Goal: Task Accomplishment & Management: Use online tool/utility

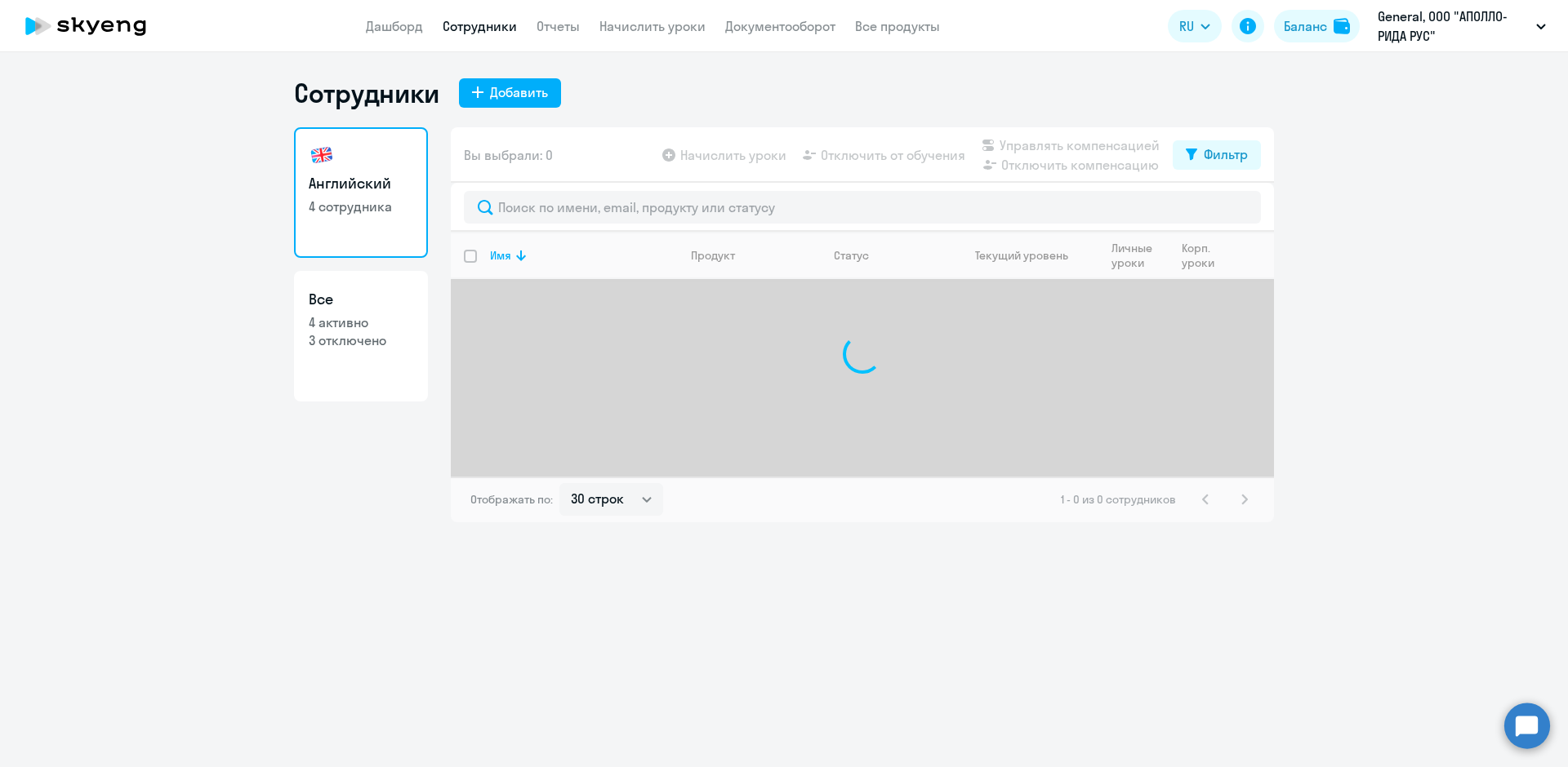
select select "30"
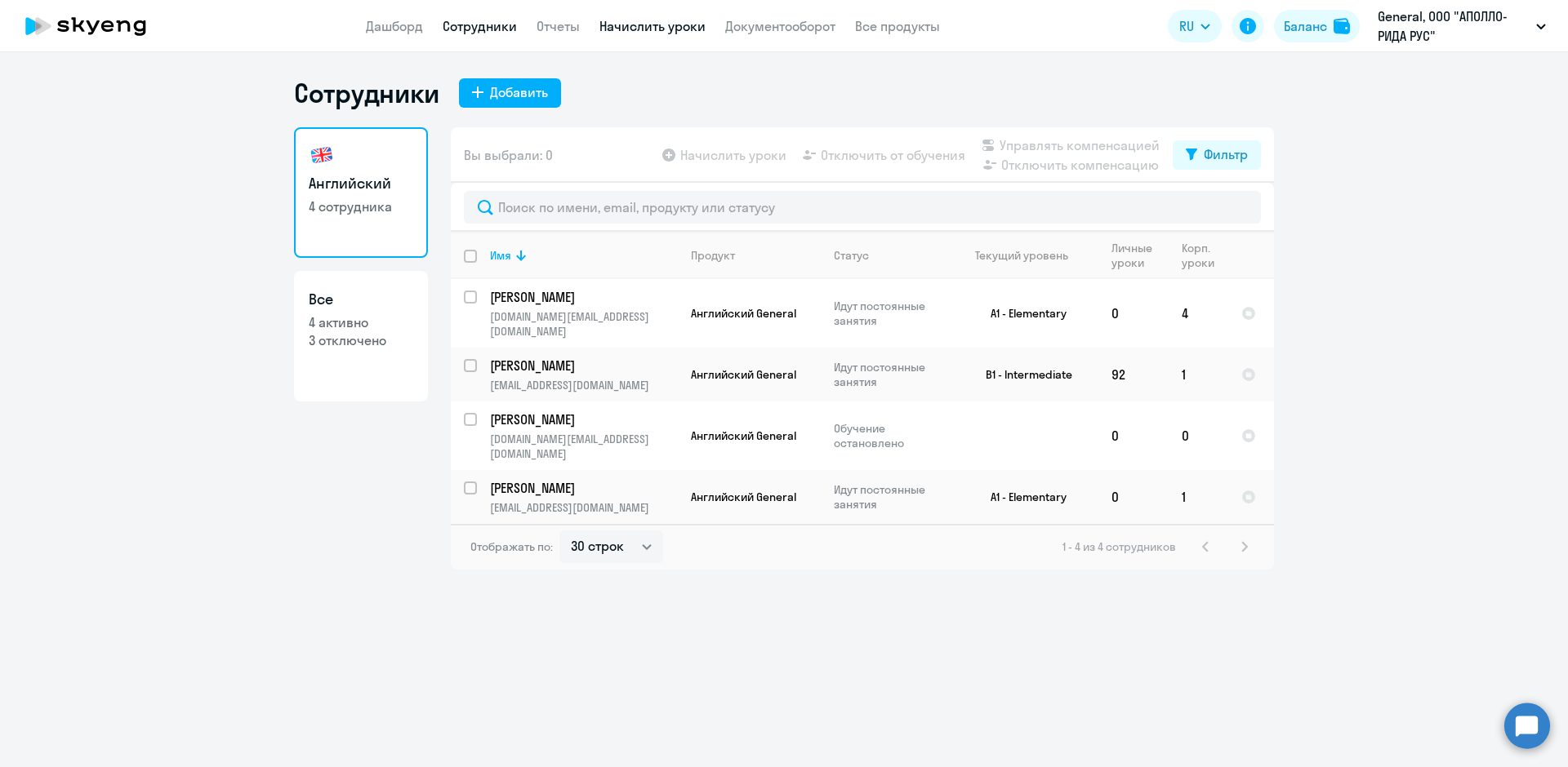
click at [627, 24] on link "Начислить уроки" at bounding box center [652, 26] width 106 height 16
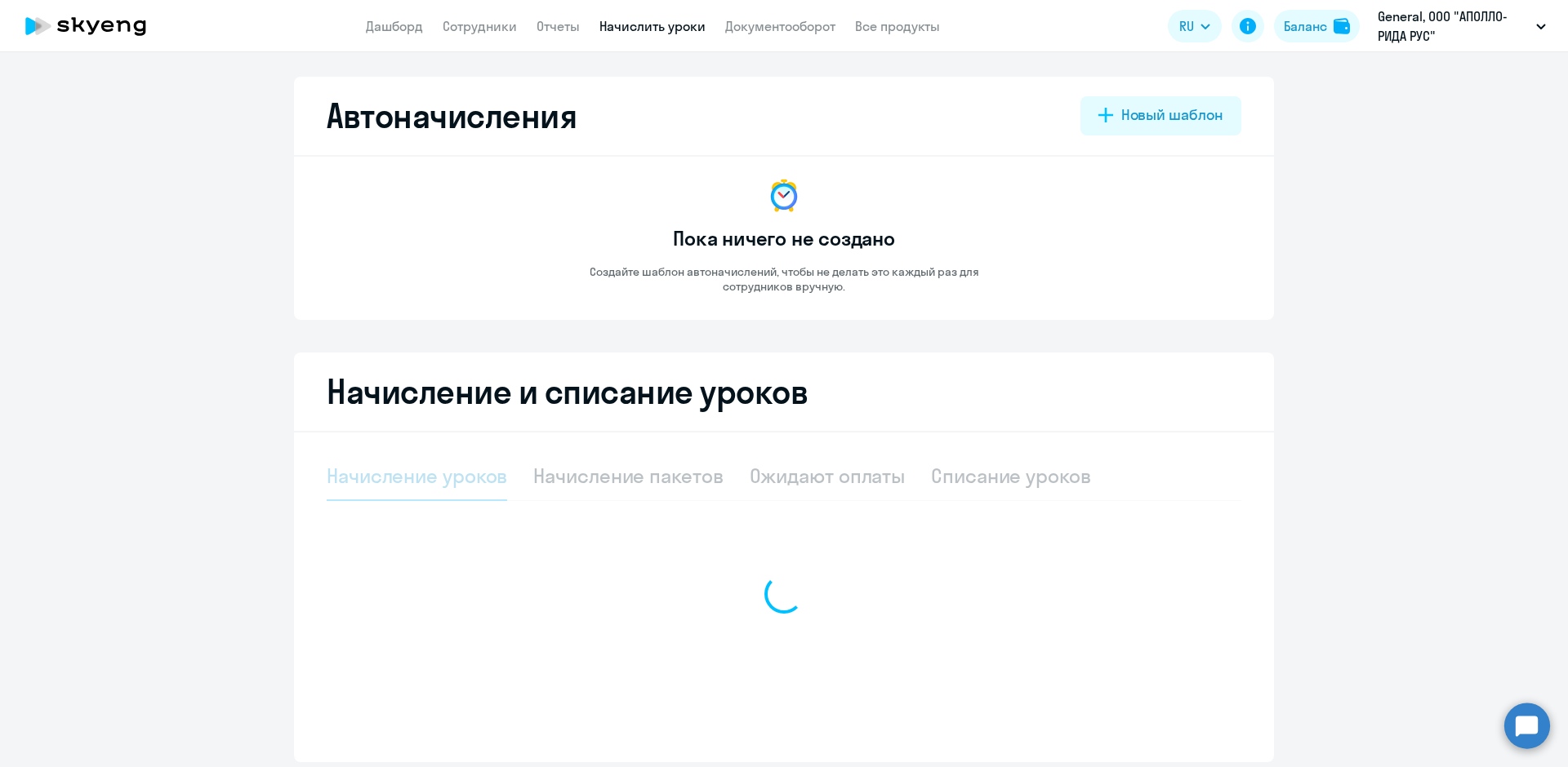
select select "10"
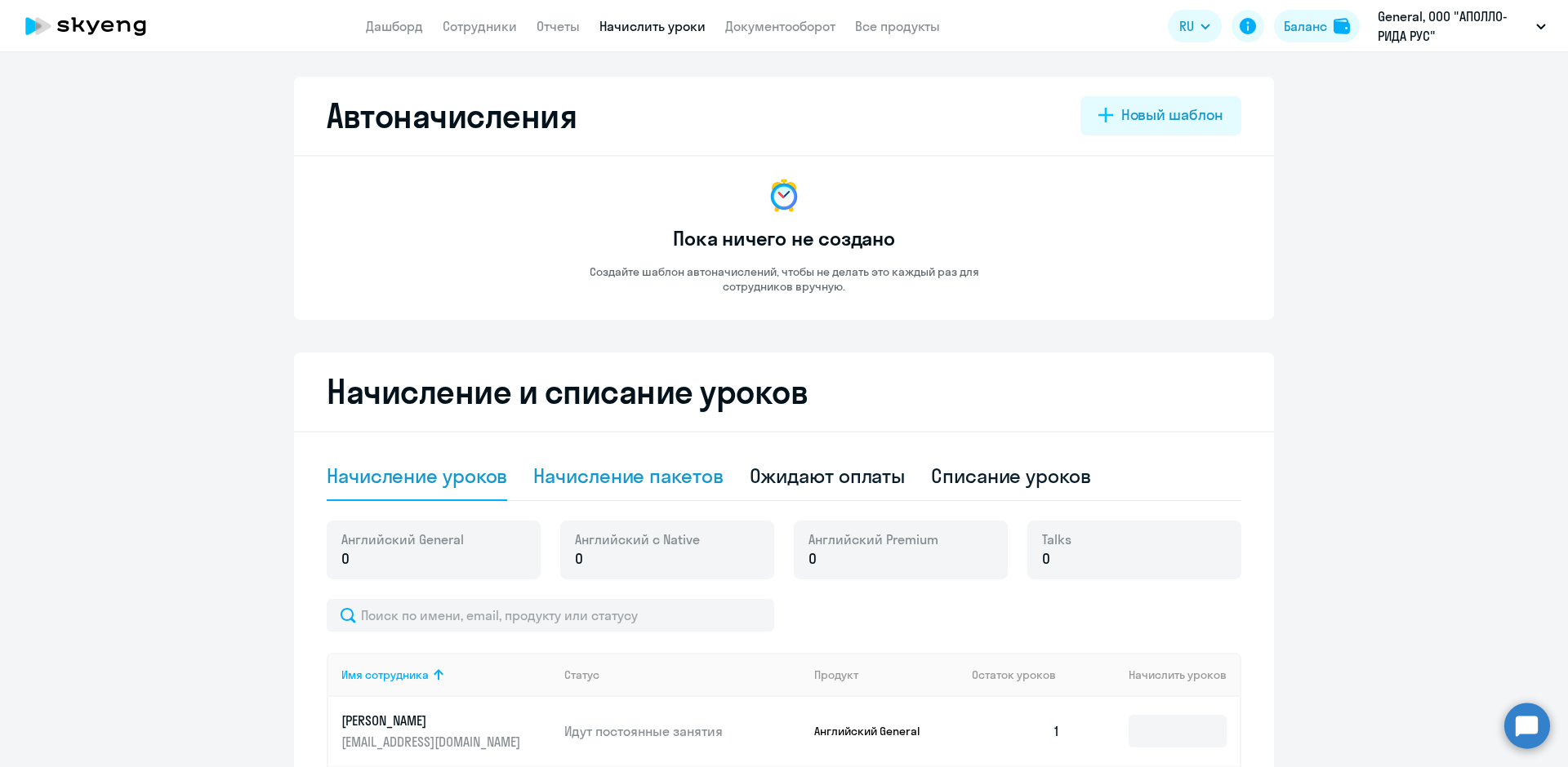
click at [617, 474] on div "Начисление пакетов" at bounding box center [628, 475] width 190 height 26
select select "10"
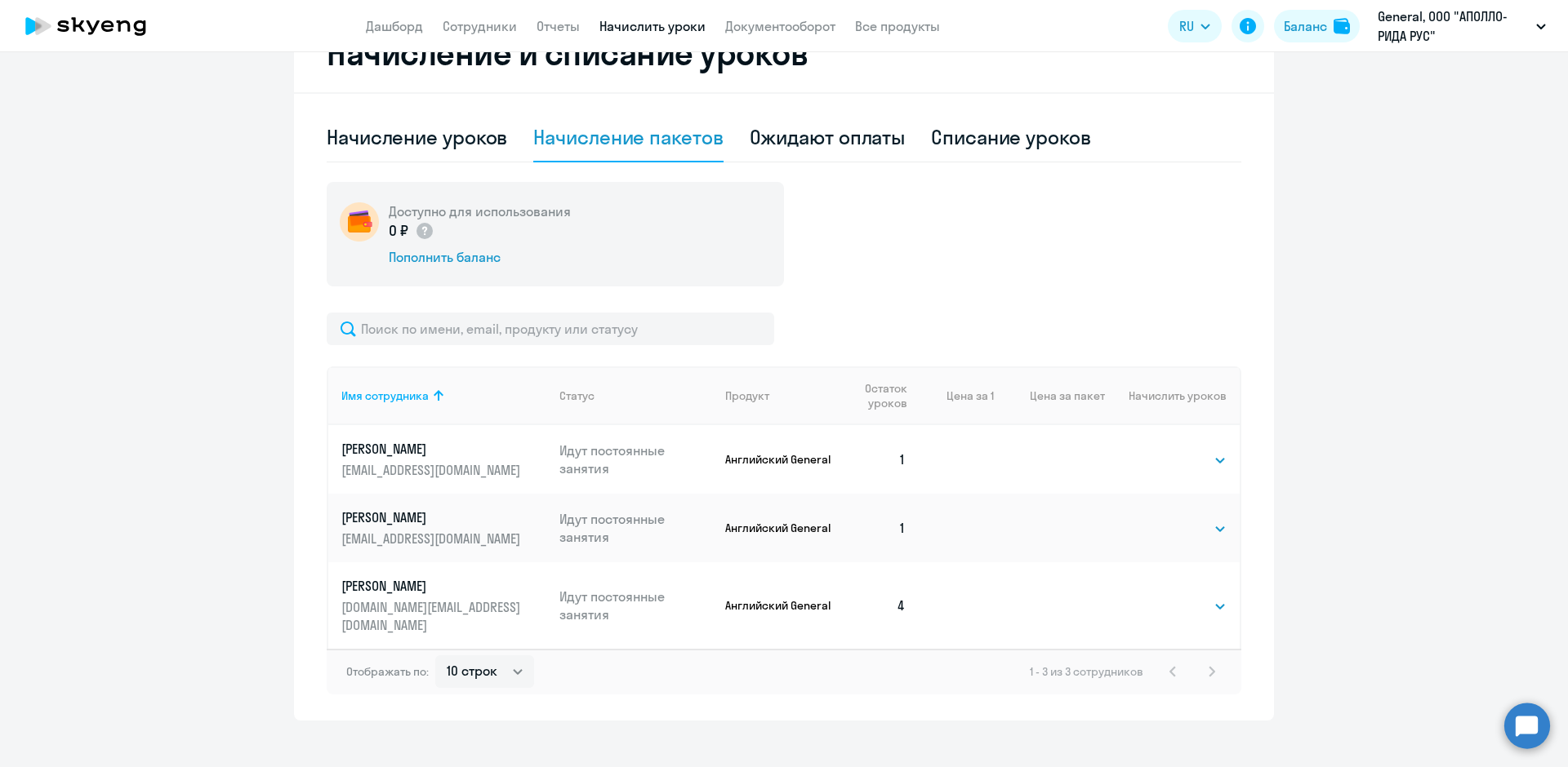
scroll to position [340, 0]
click at [936, 461] on td at bounding box center [956, 459] width 75 height 69
click at [986, 449] on td at bounding box center [956, 459] width 75 height 69
click at [1097, 452] on td at bounding box center [1049, 459] width 111 height 69
click at [1201, 459] on select "Выбрать 4 8 16 32 64 96 128" at bounding box center [1193, 459] width 67 height 20
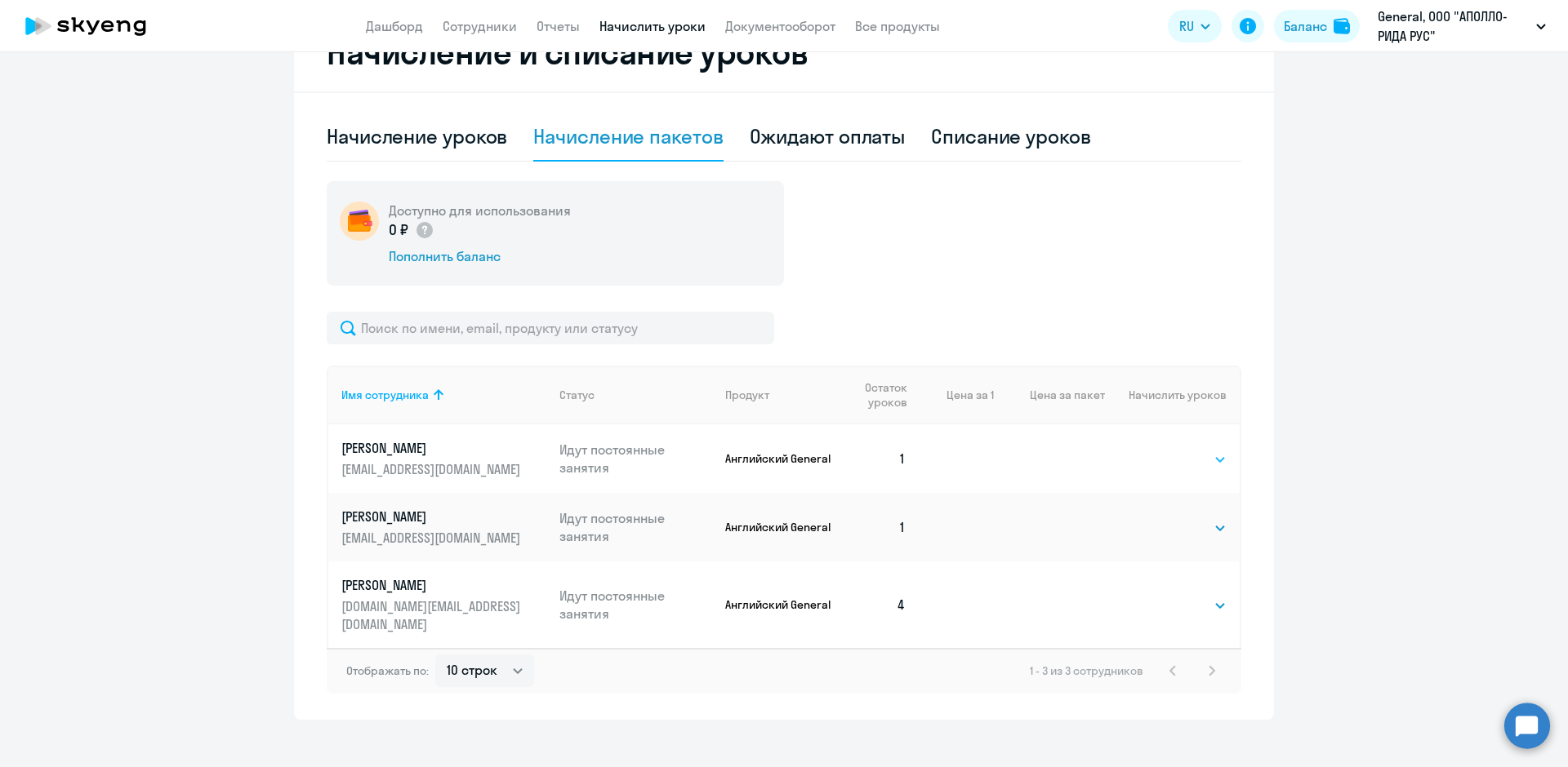
select select "32"
click at [1160, 449] on select "Выбрать 4 8 16 32 64 96 128" at bounding box center [1193, 459] width 67 height 20
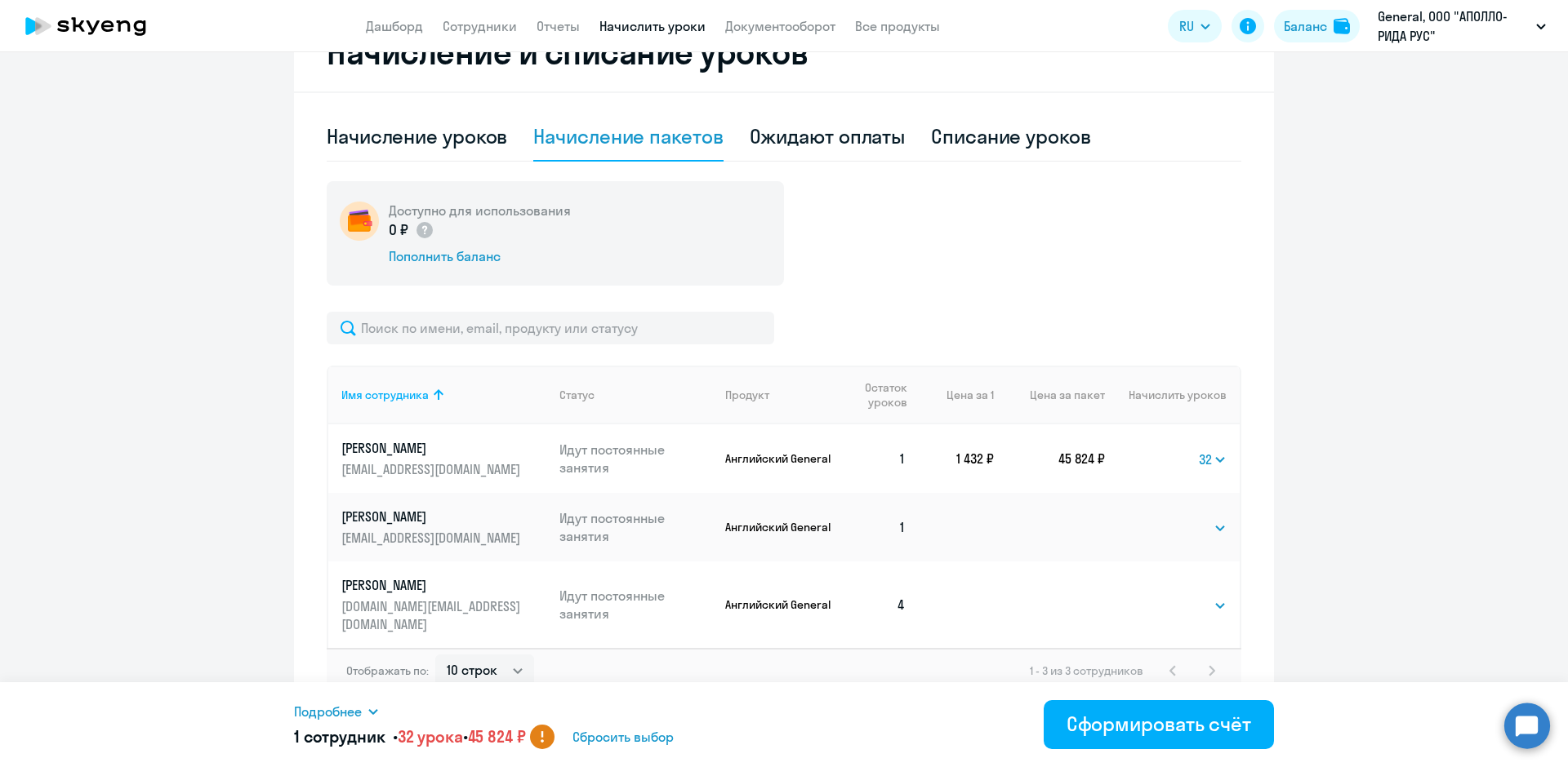
click at [1202, 661] on div "1 - 3 из 3 сотрудников" at bounding box center [1125, 671] width 192 height 20
click at [1196, 528] on select "Выбрать 4 8 16 32 64 96 128" at bounding box center [1193, 528] width 67 height 20
click at [1215, 466] on select "Выбрать 4 8 16 32 64 96 128" at bounding box center [1212, 459] width 28 height 20
select select
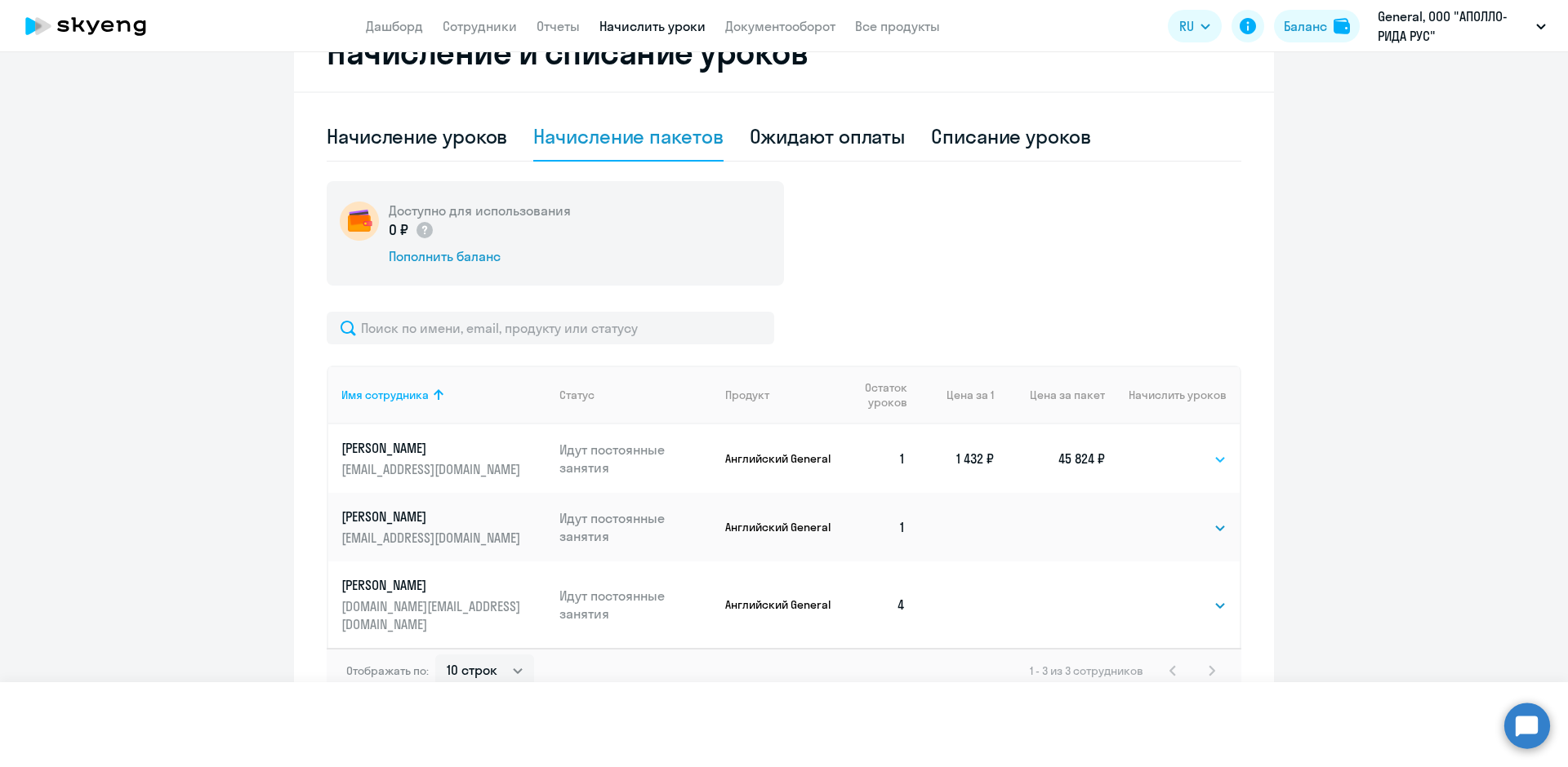
click at [1199, 449] on select "Выбрать 4 8 16 32 64 96 128" at bounding box center [1212, 459] width 28 height 20
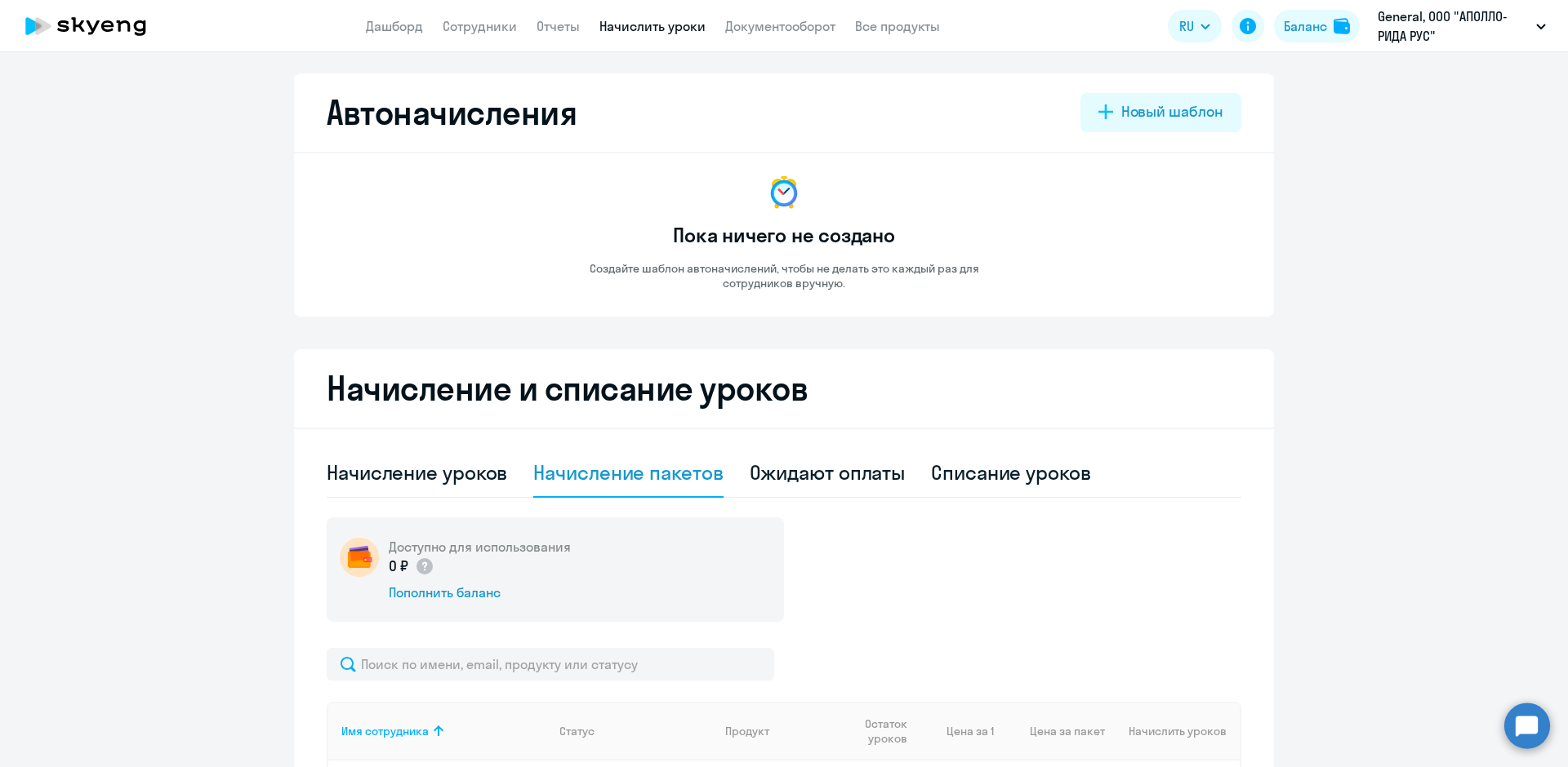
scroll to position [0, 0]
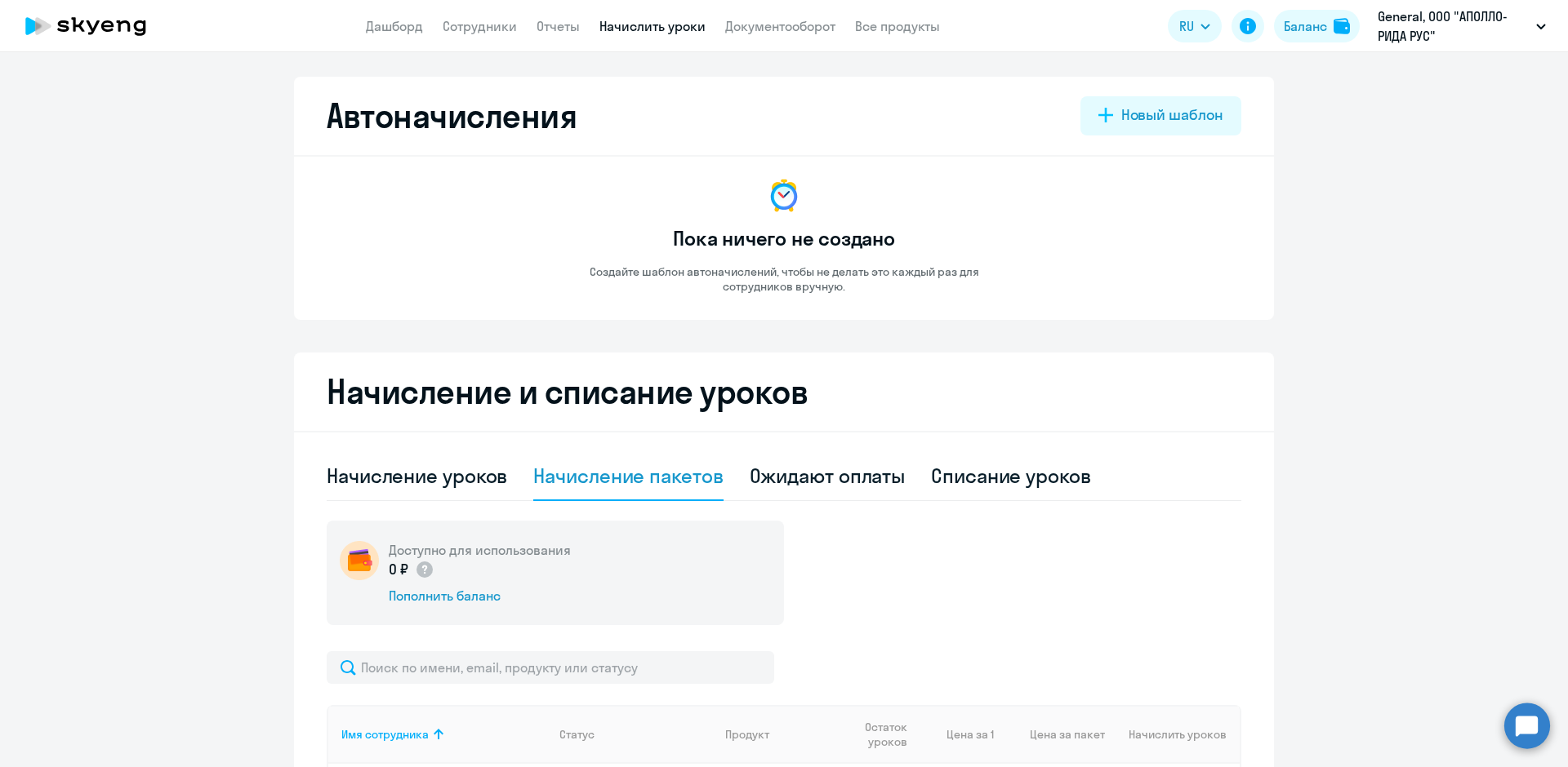
click at [53, 22] on icon at bounding box center [86, 26] width 144 height 41
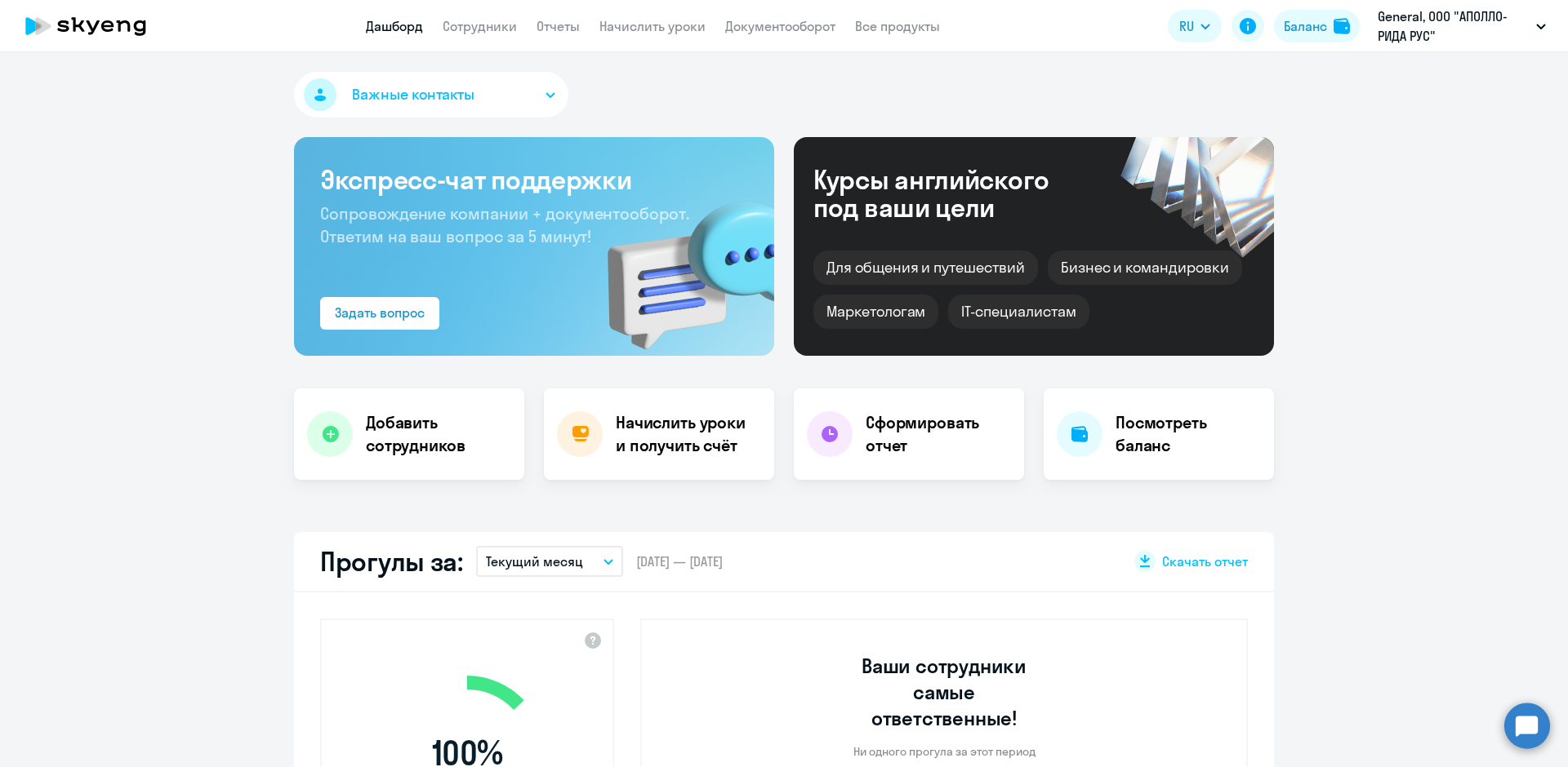
select select "30"
click at [440, 93] on span "Важные контакты" at bounding box center [413, 94] width 122 height 21
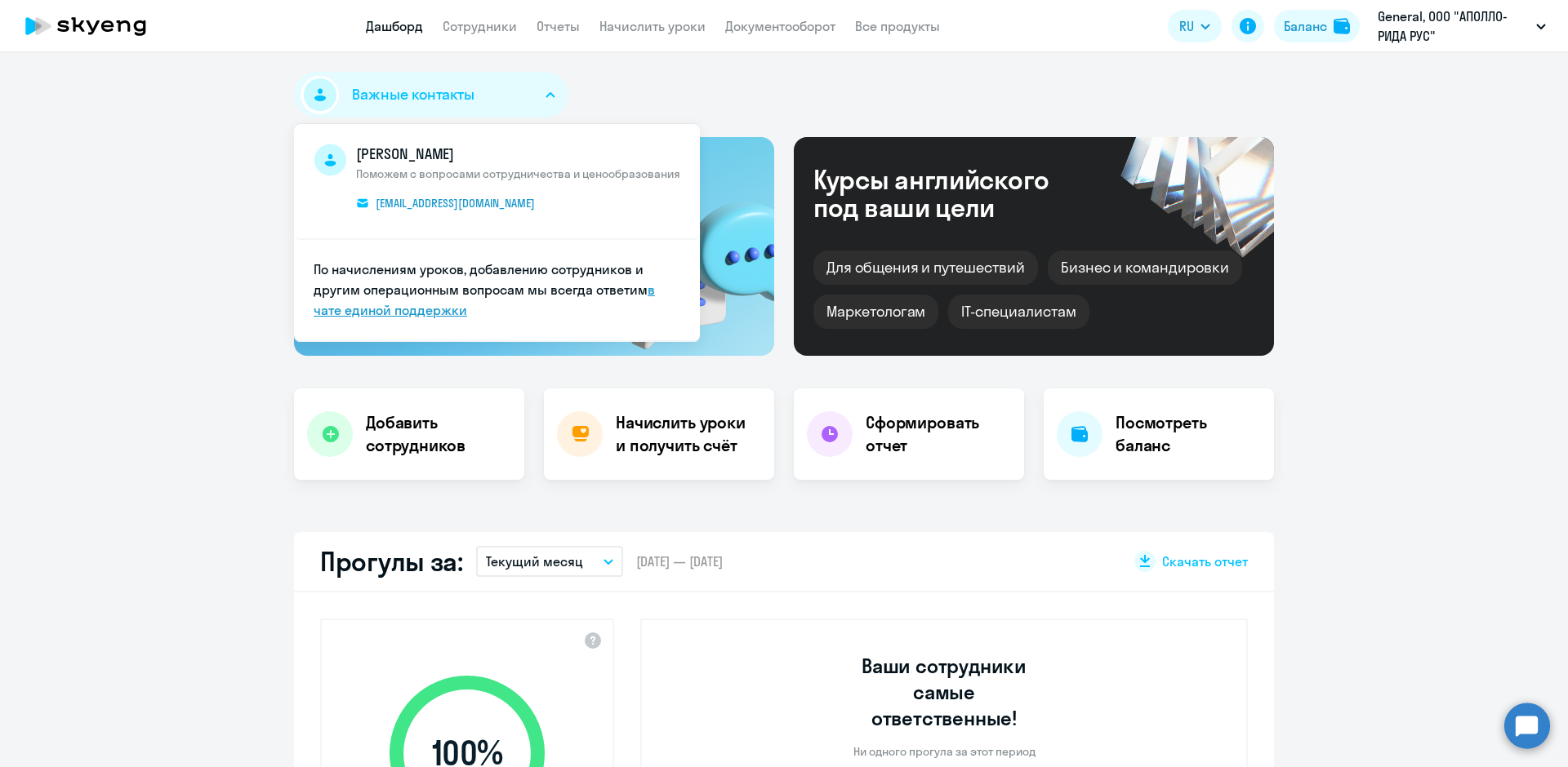
click at [430, 314] on link "в чате единой поддержки" at bounding box center [485, 300] width 342 height 37
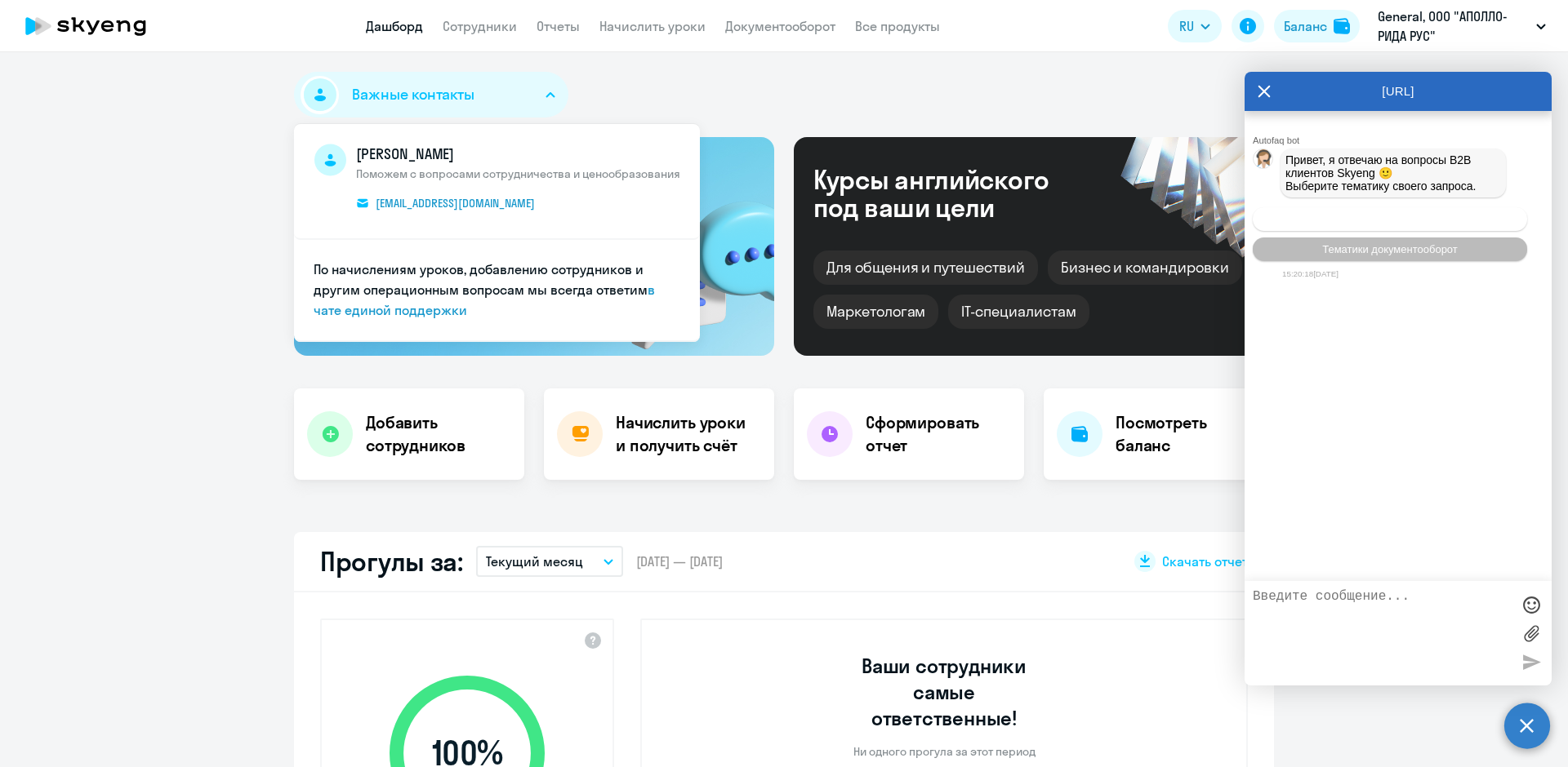
click at [1436, 224] on span "Операционное сопровождение" at bounding box center [1390, 218] width 154 height 12
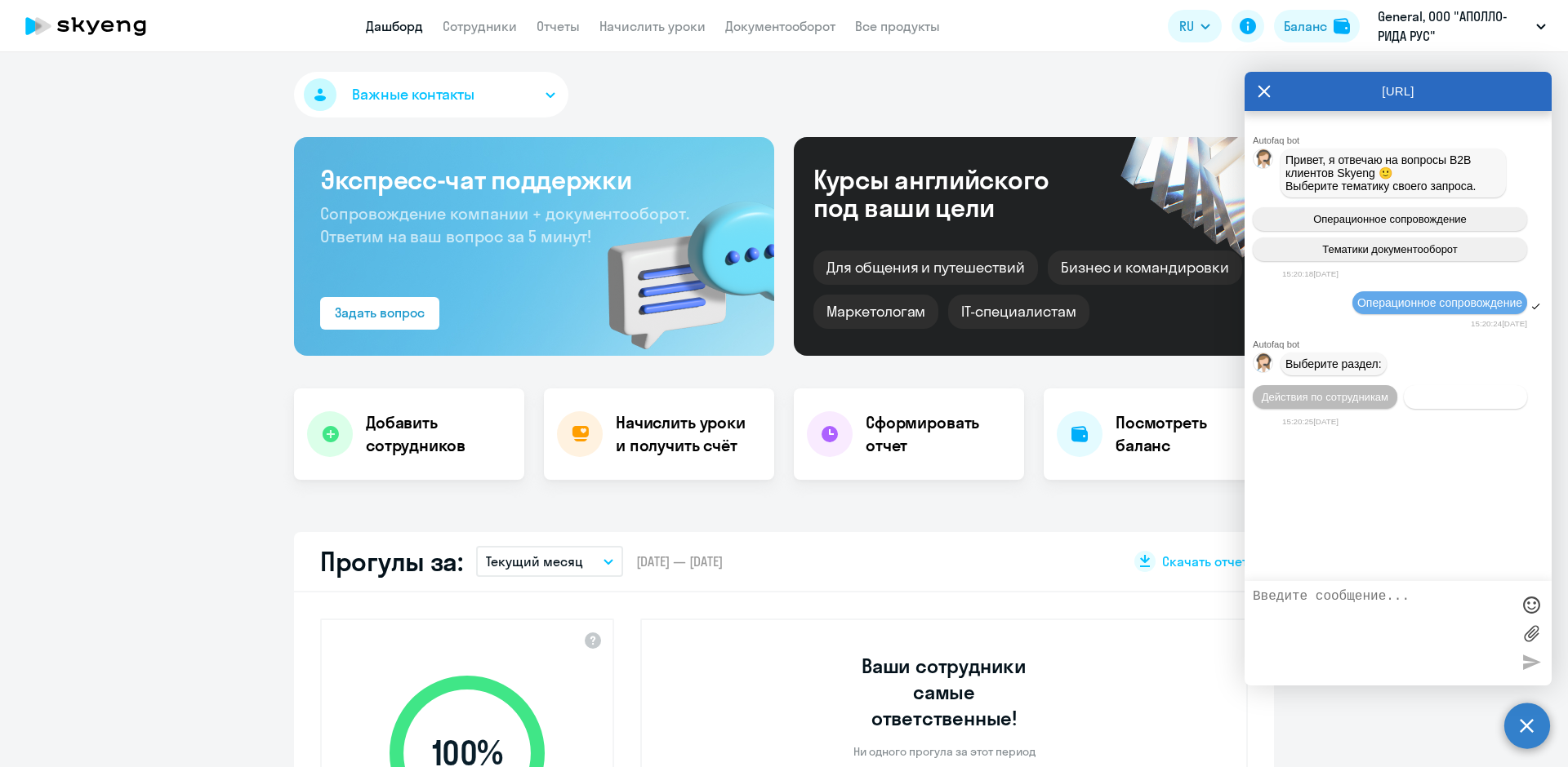
click at [1433, 404] on span "Действия с балансом" at bounding box center [1464, 397] width 106 height 12
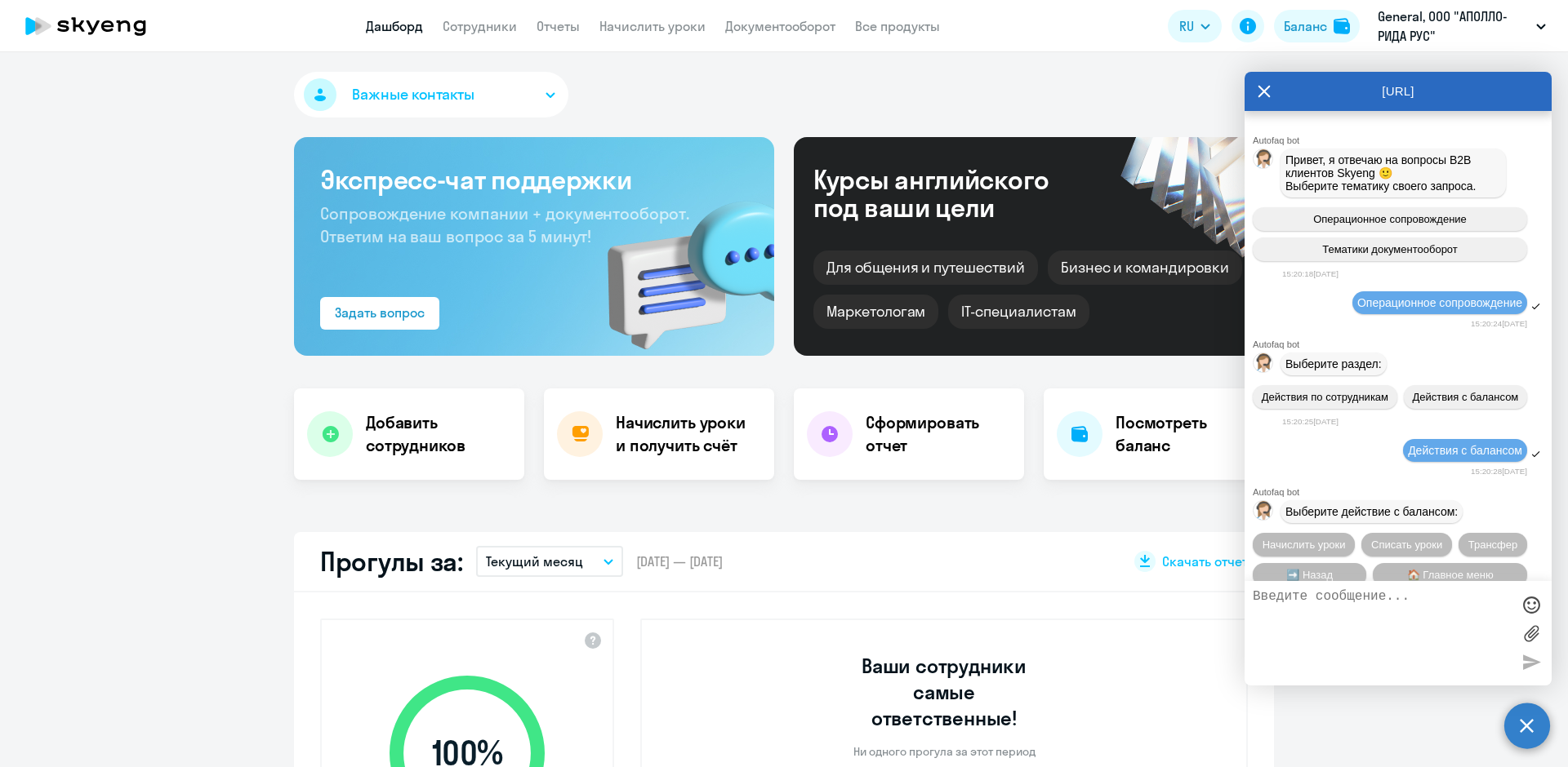
scroll to position [69, 0]
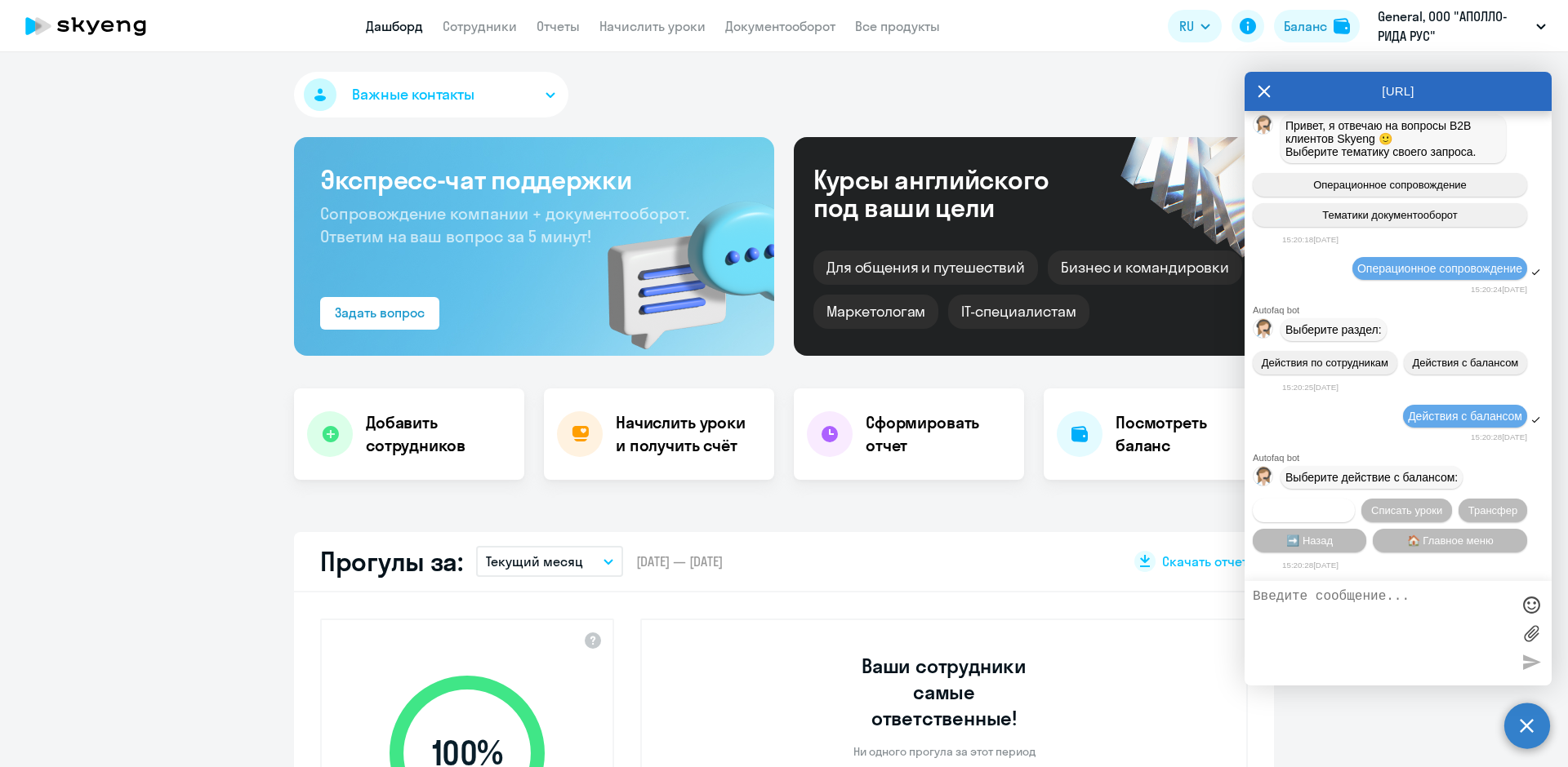
click at [1338, 508] on span "Начислить уроки" at bounding box center [1304, 510] width 83 height 12
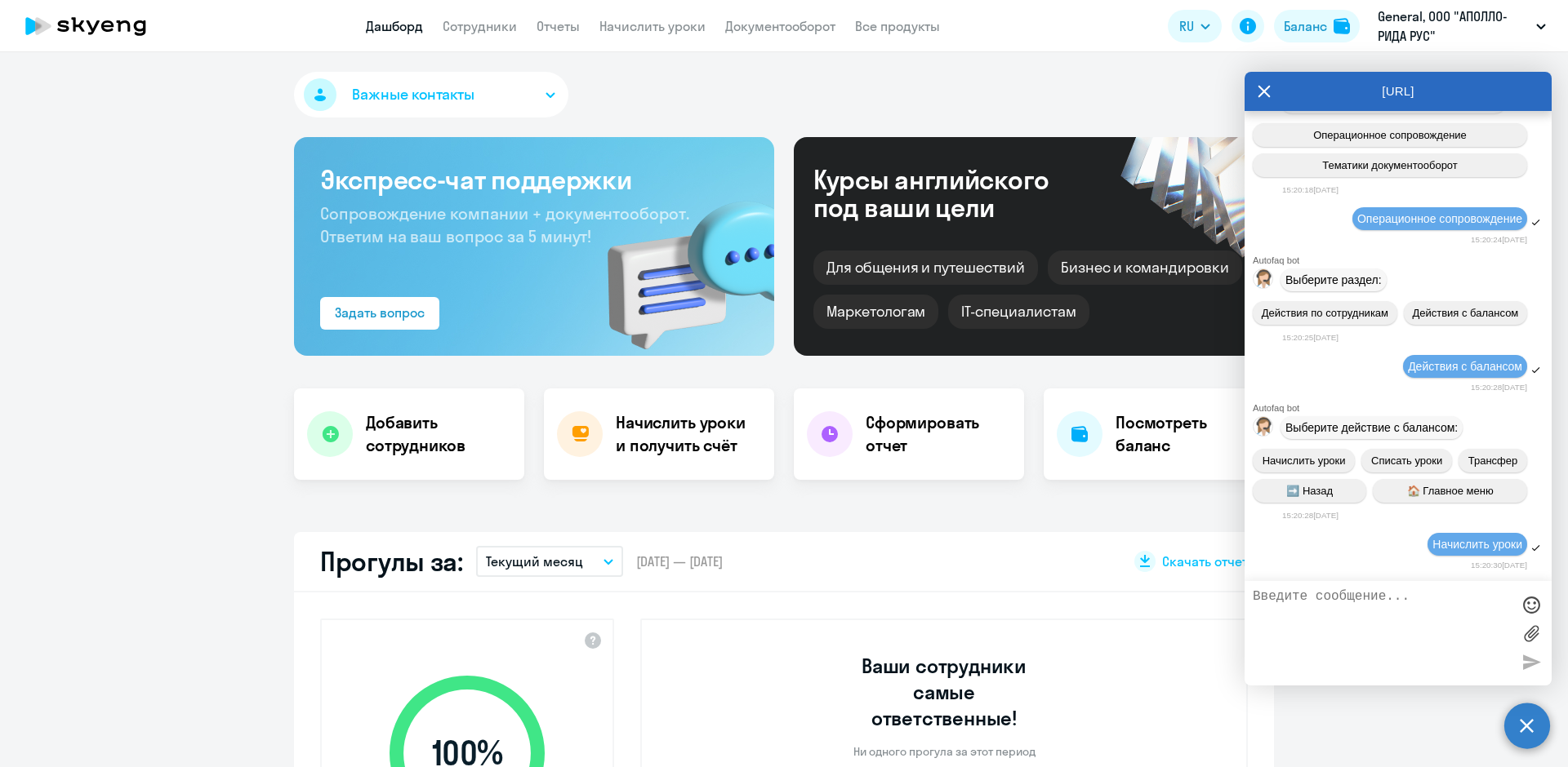
scroll to position [279, 0]
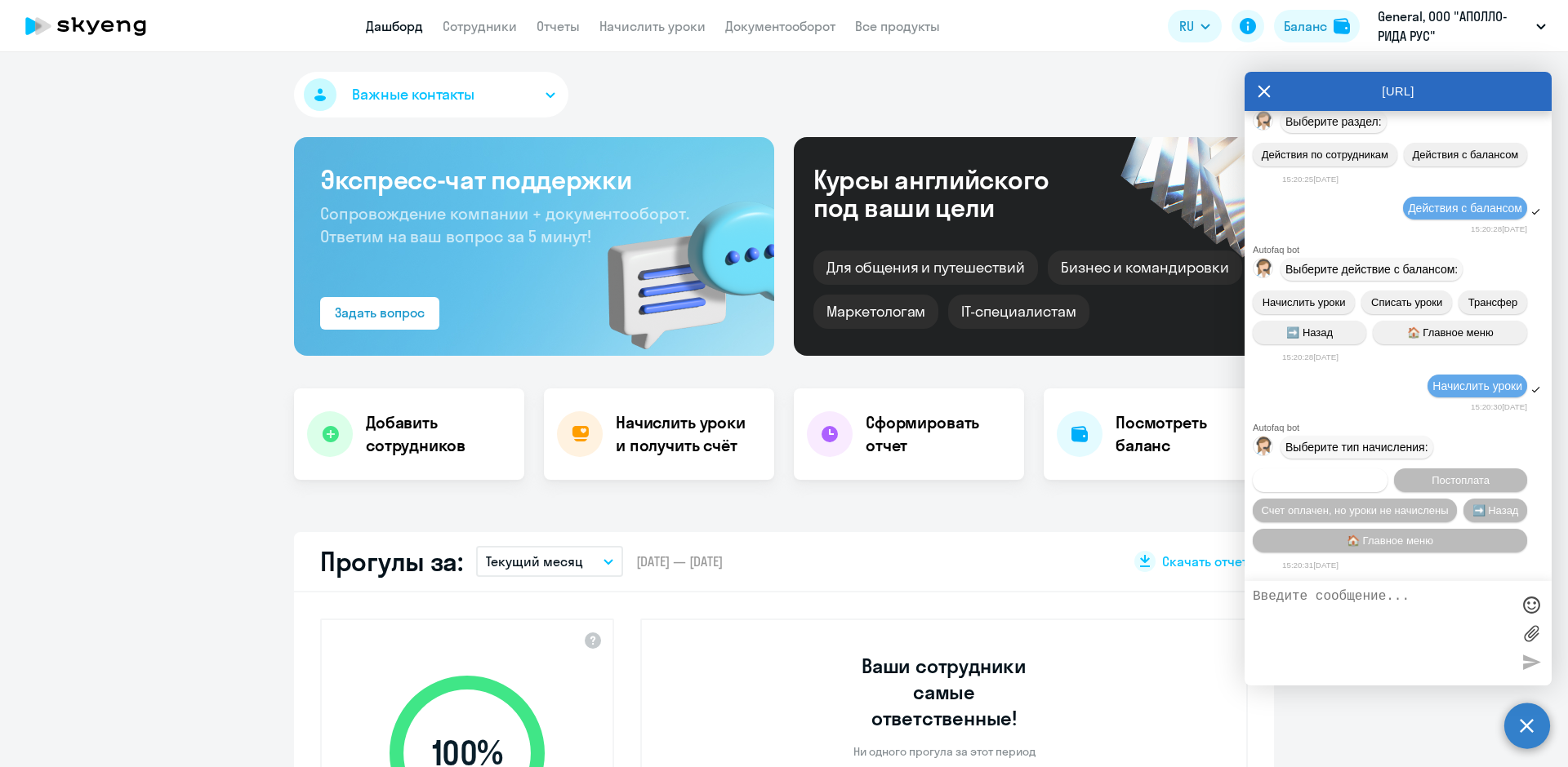
click at [1338, 478] on span "Предоплата" at bounding box center [1320, 480] width 59 height 12
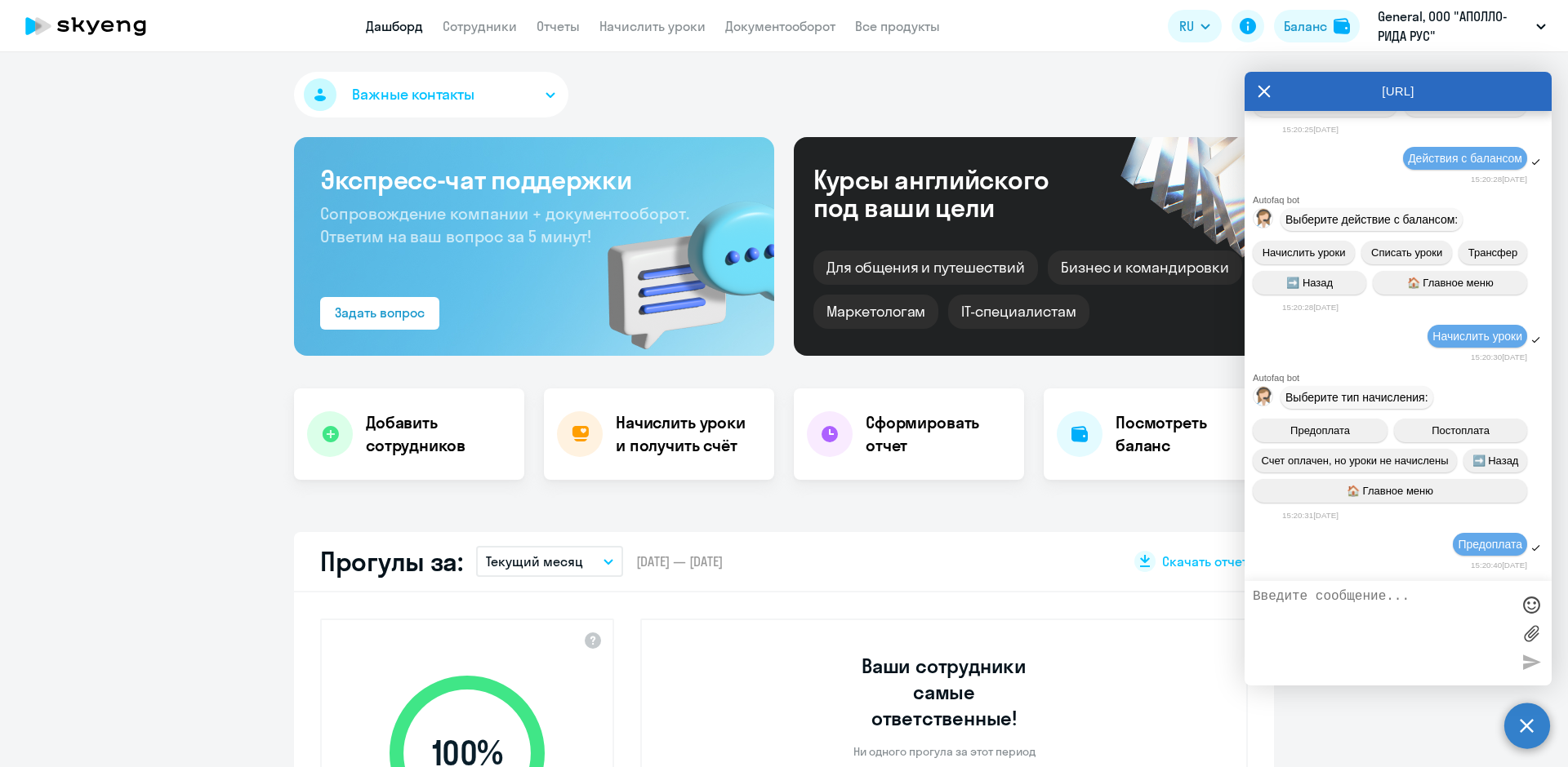
scroll to position [489, 0]
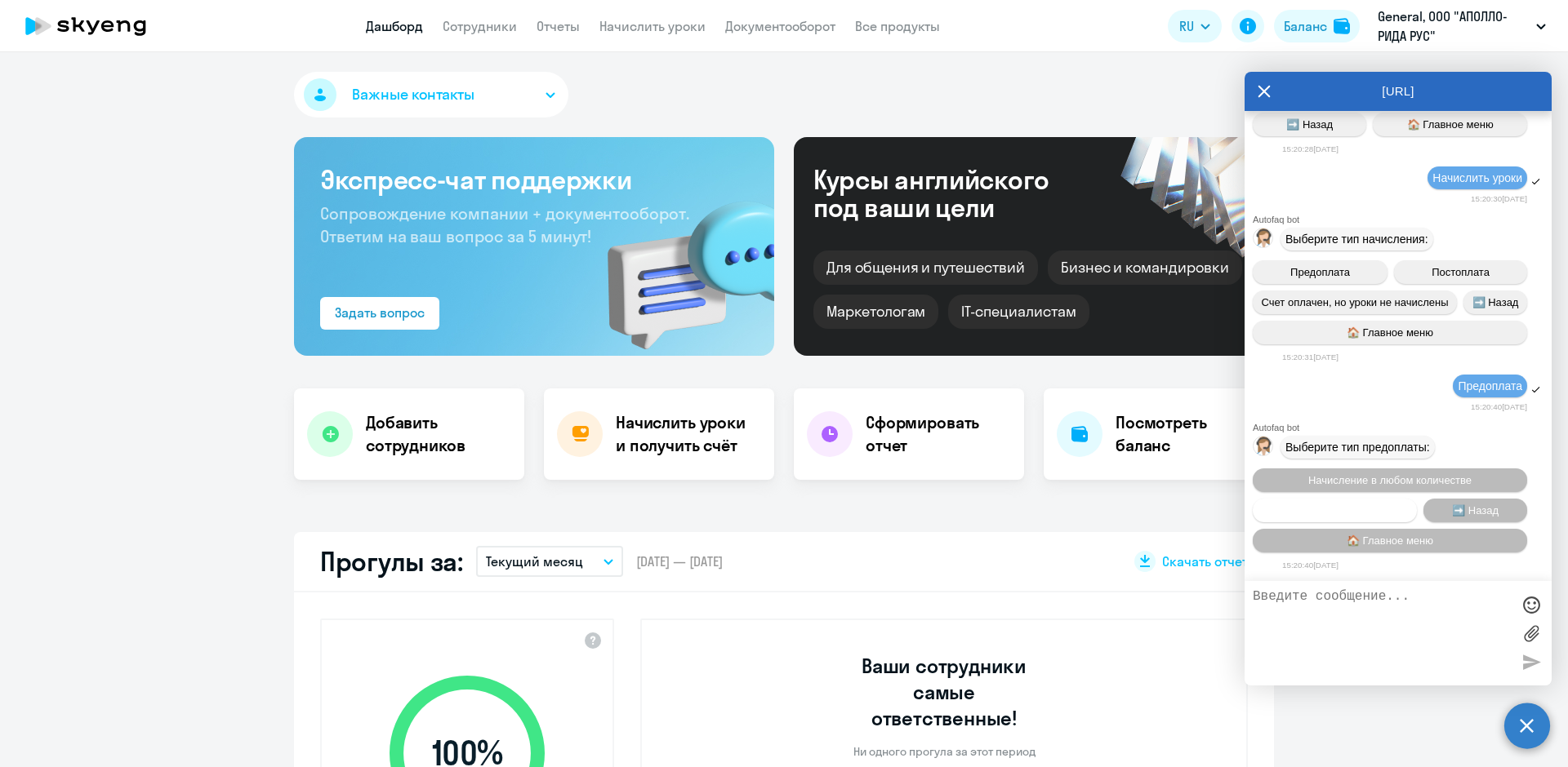
click at [1348, 508] on span "Пакетное начисление" at bounding box center [1335, 510] width 108 height 12
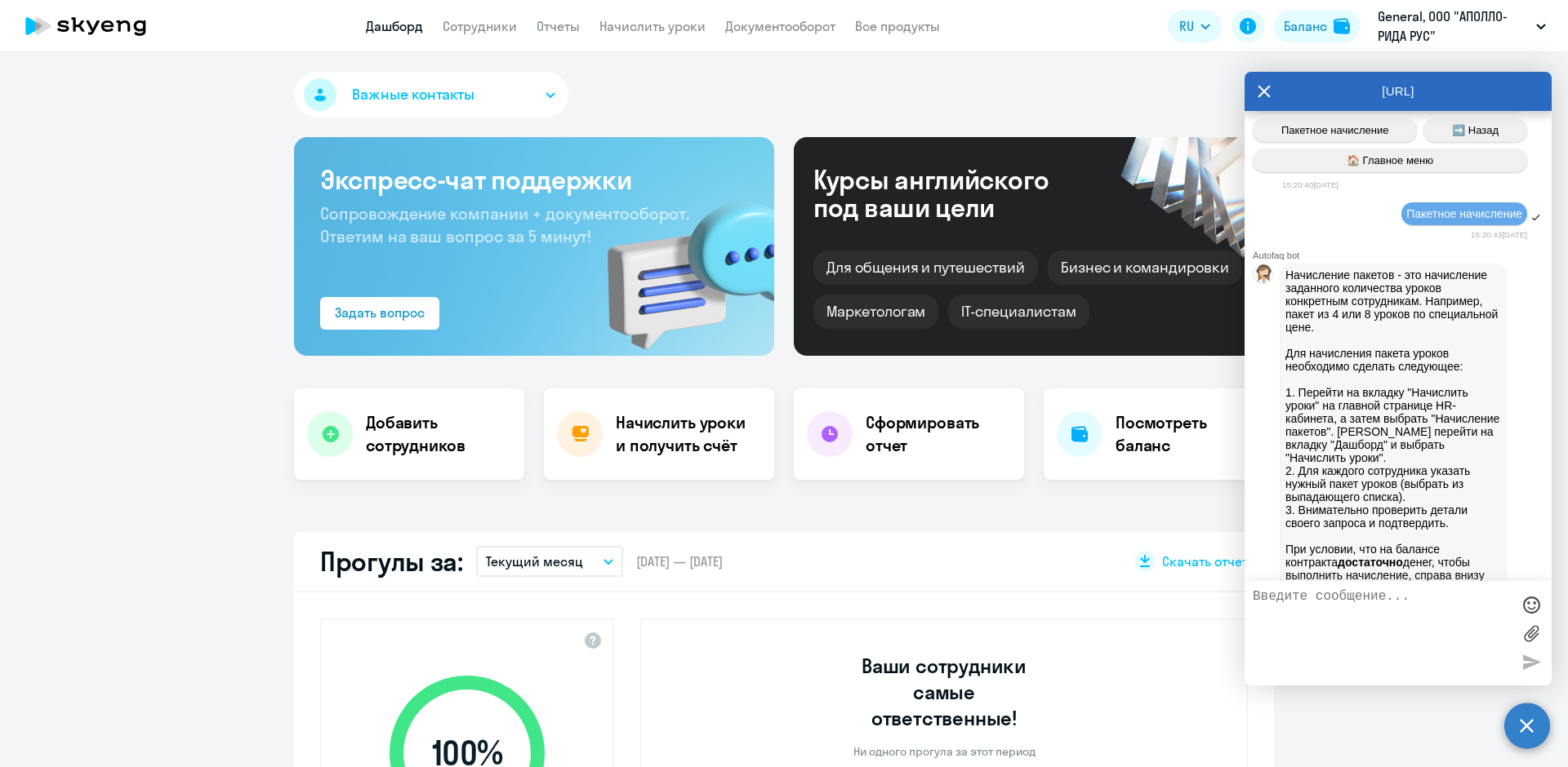
scroll to position [850, 0]
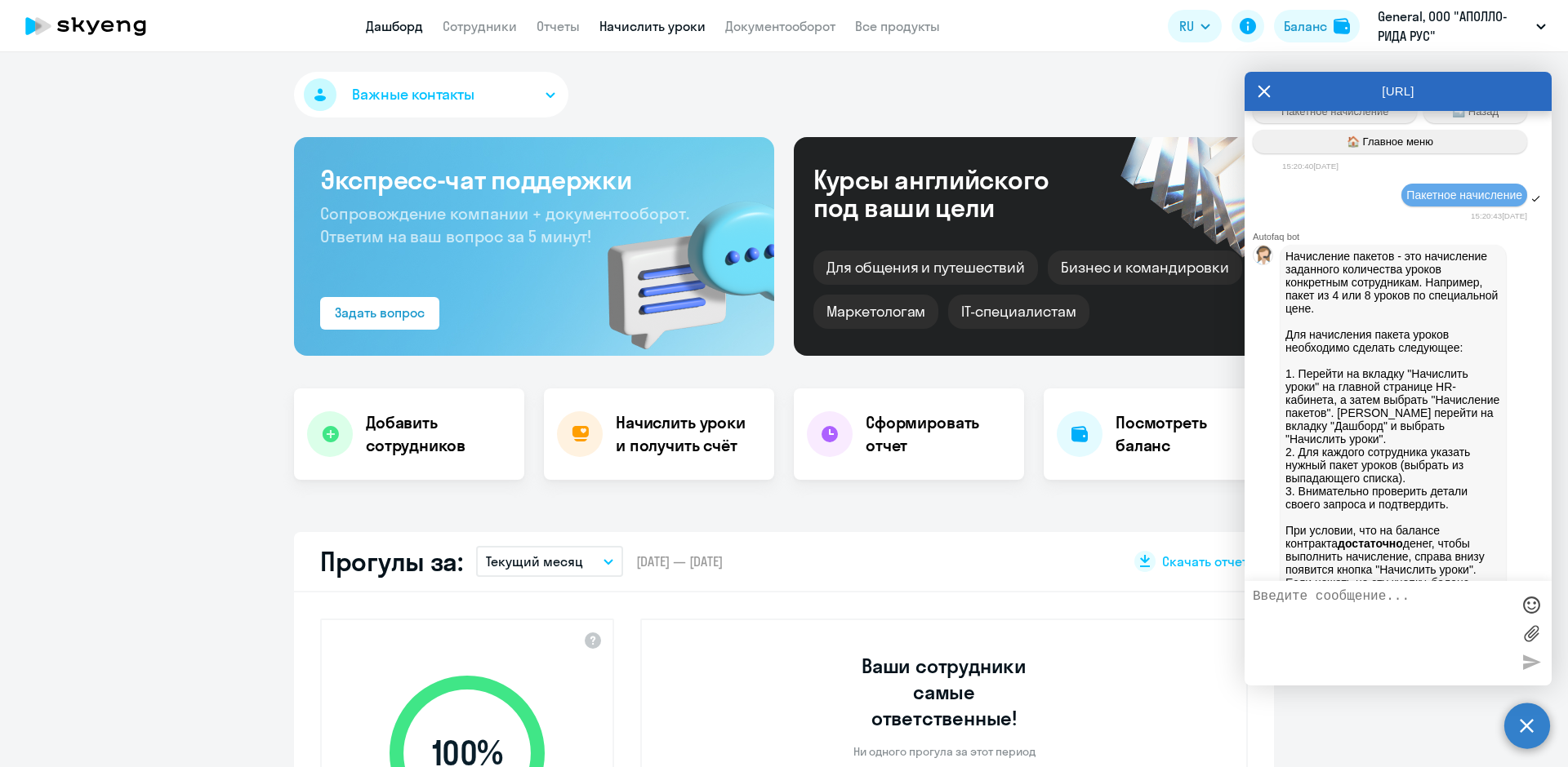
click at [657, 27] on link "Начислить уроки" at bounding box center [652, 26] width 106 height 16
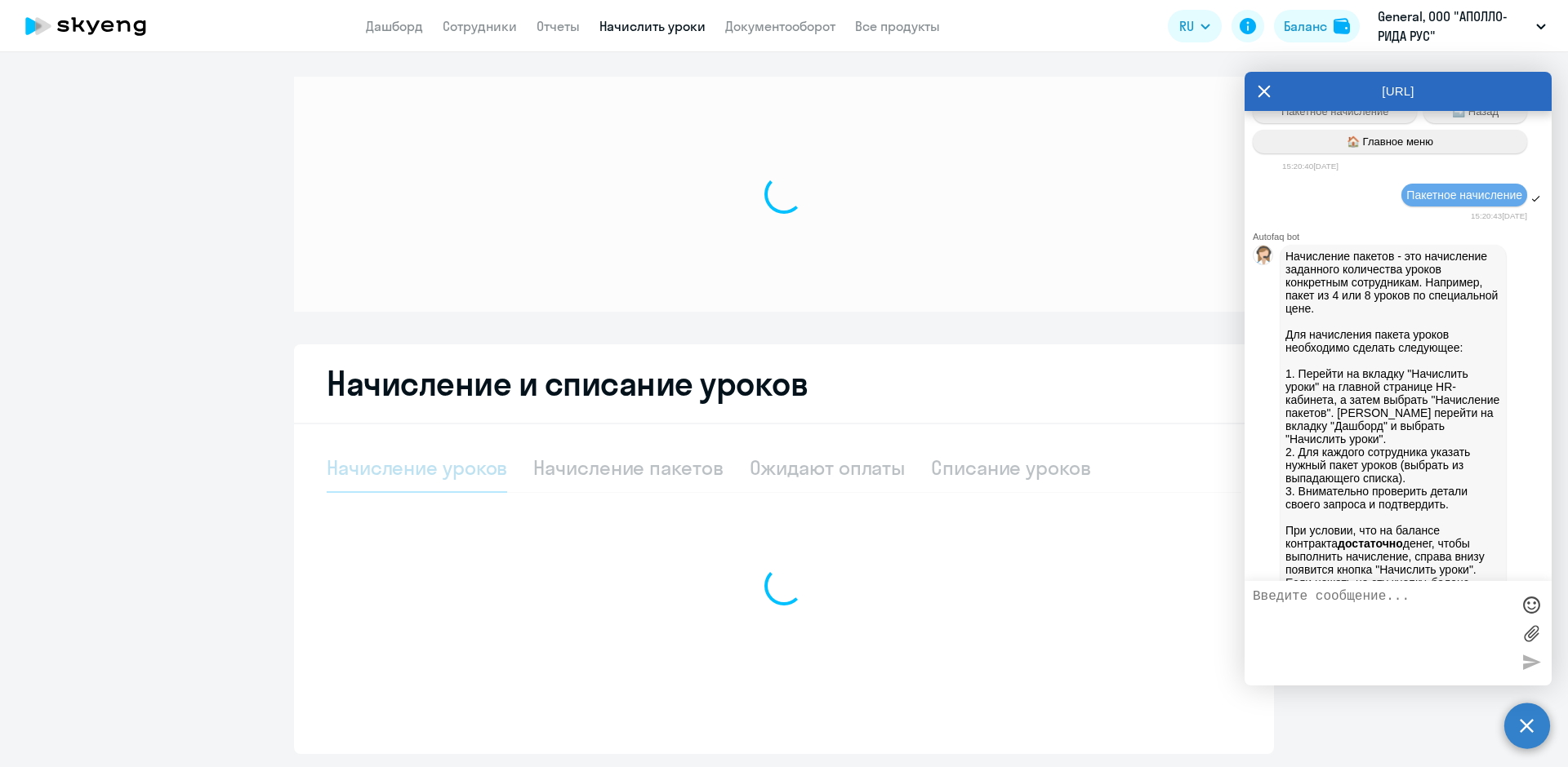
select select "10"
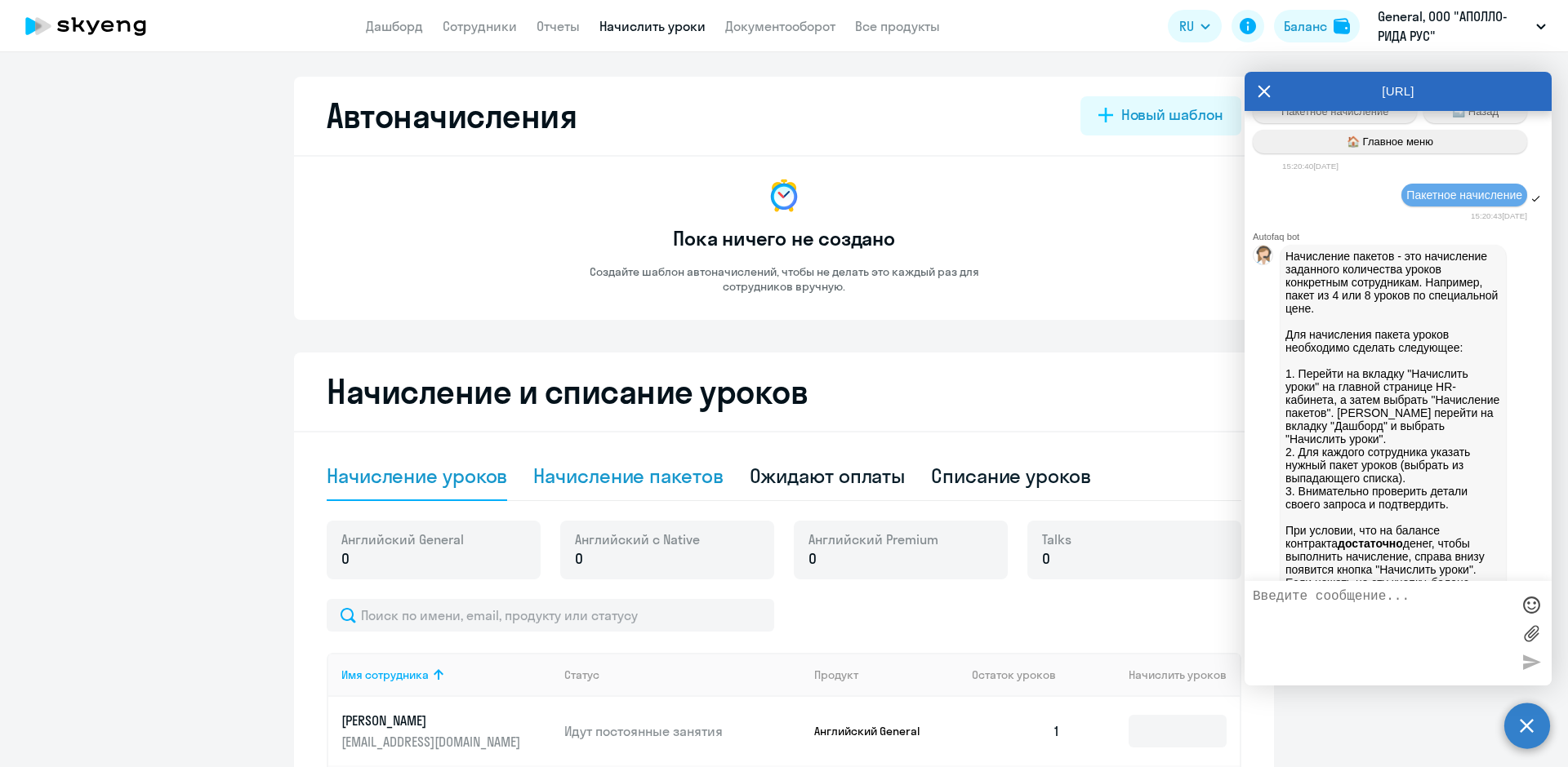
click at [679, 486] on div "Начисление пакетов" at bounding box center [628, 475] width 190 height 26
select select "10"
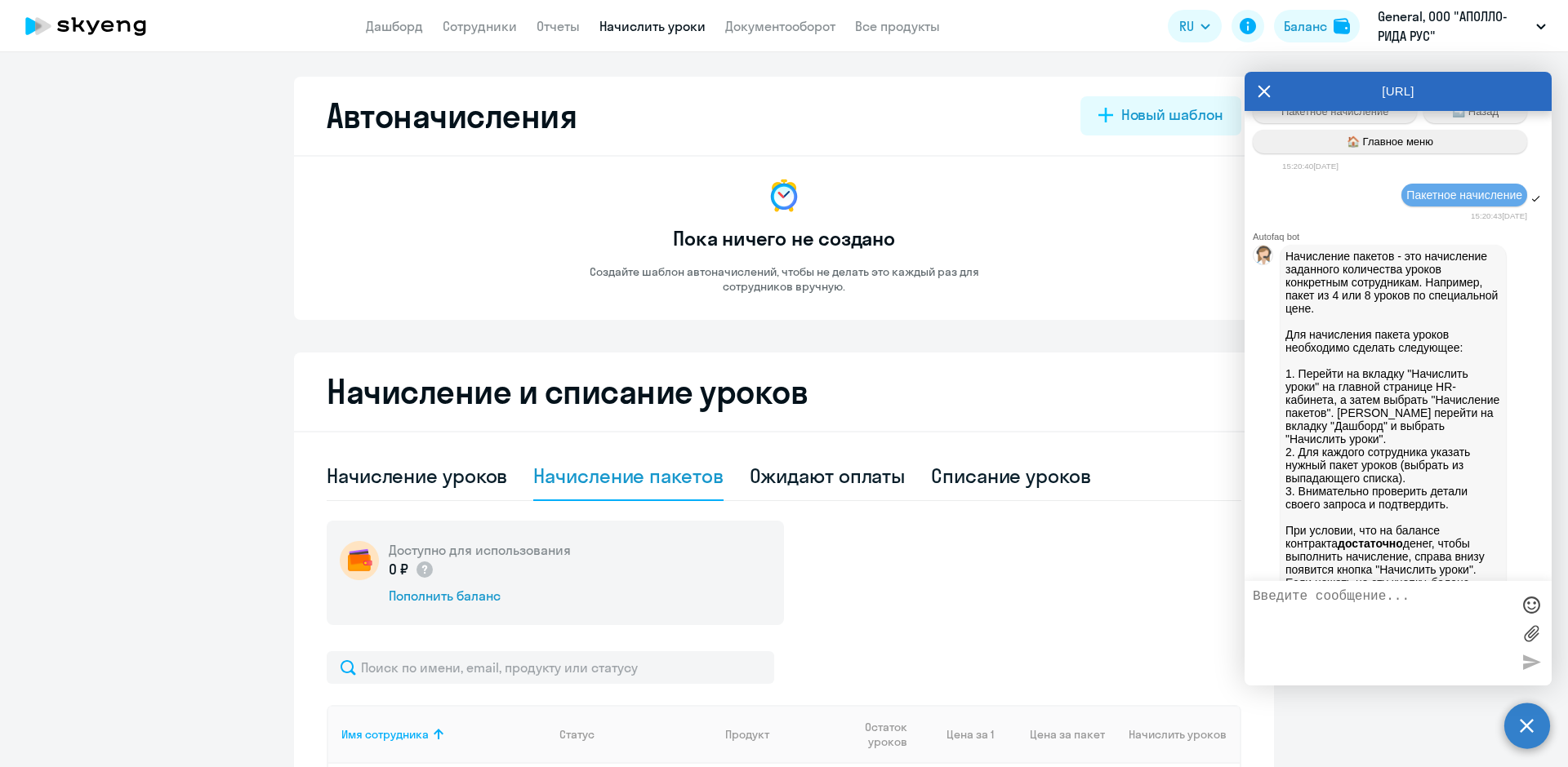
click at [396, 37] on app-header "Дашборд Сотрудники Отчеты Начислить уроки Документооборот Все продукты Дашборд …" at bounding box center [784, 26] width 1568 height 52
click at [402, 25] on link "Дашборд" at bounding box center [394, 26] width 57 height 16
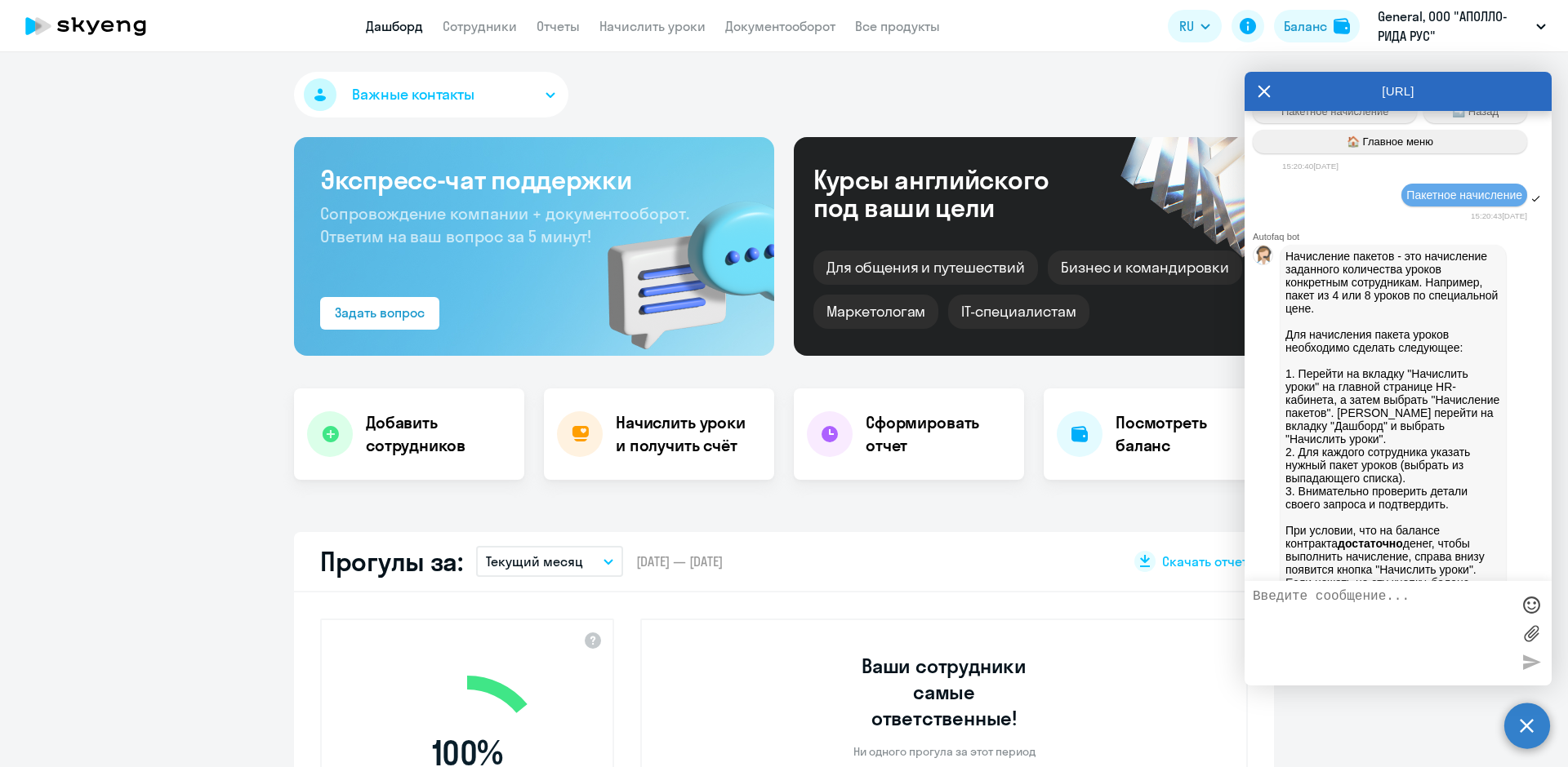
select select "30"
click at [670, 440] on h4 "Начислить уроки и получить счёт" at bounding box center [686, 434] width 142 height 46
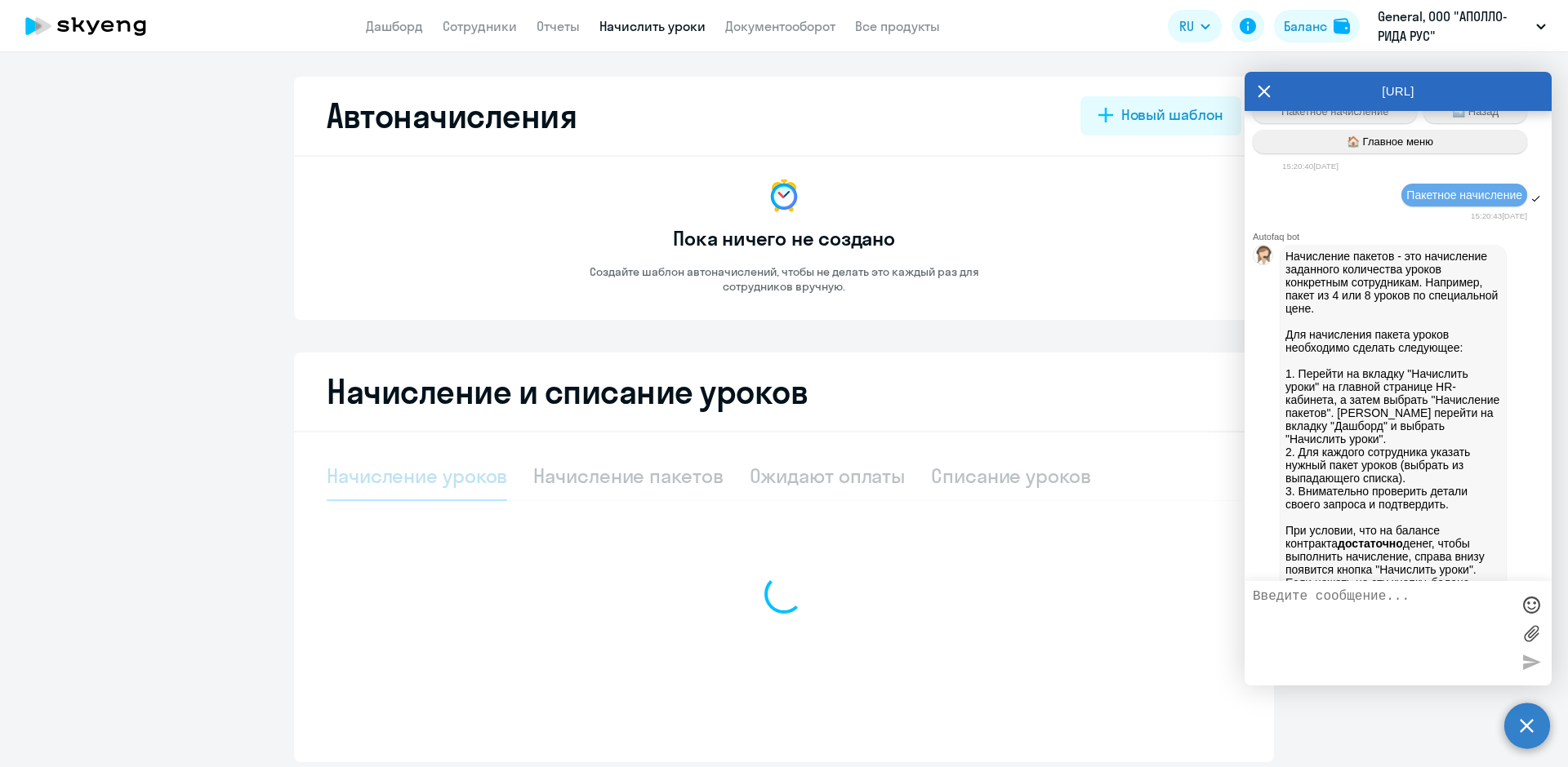
select select "10"
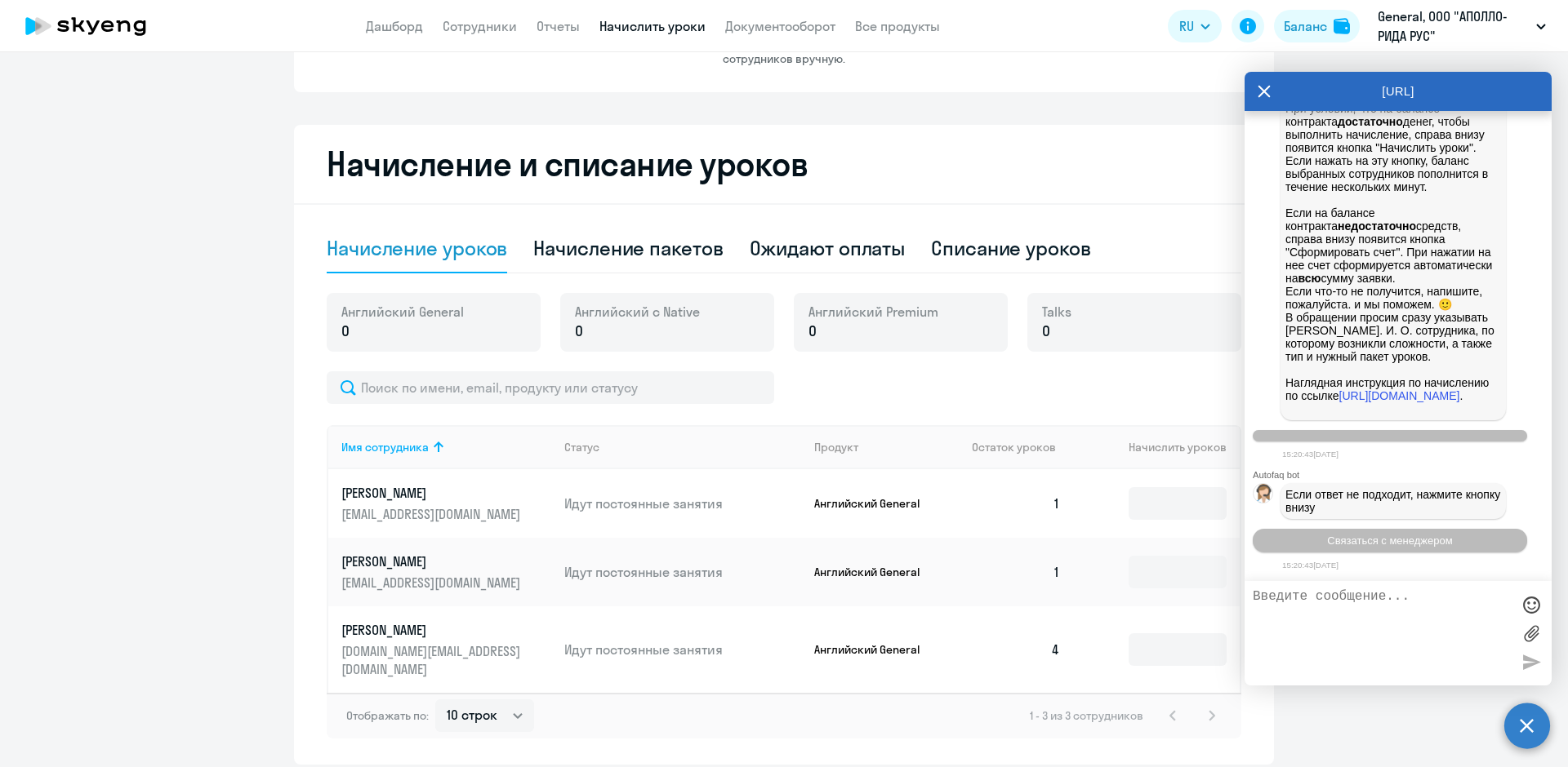
scroll to position [245, 0]
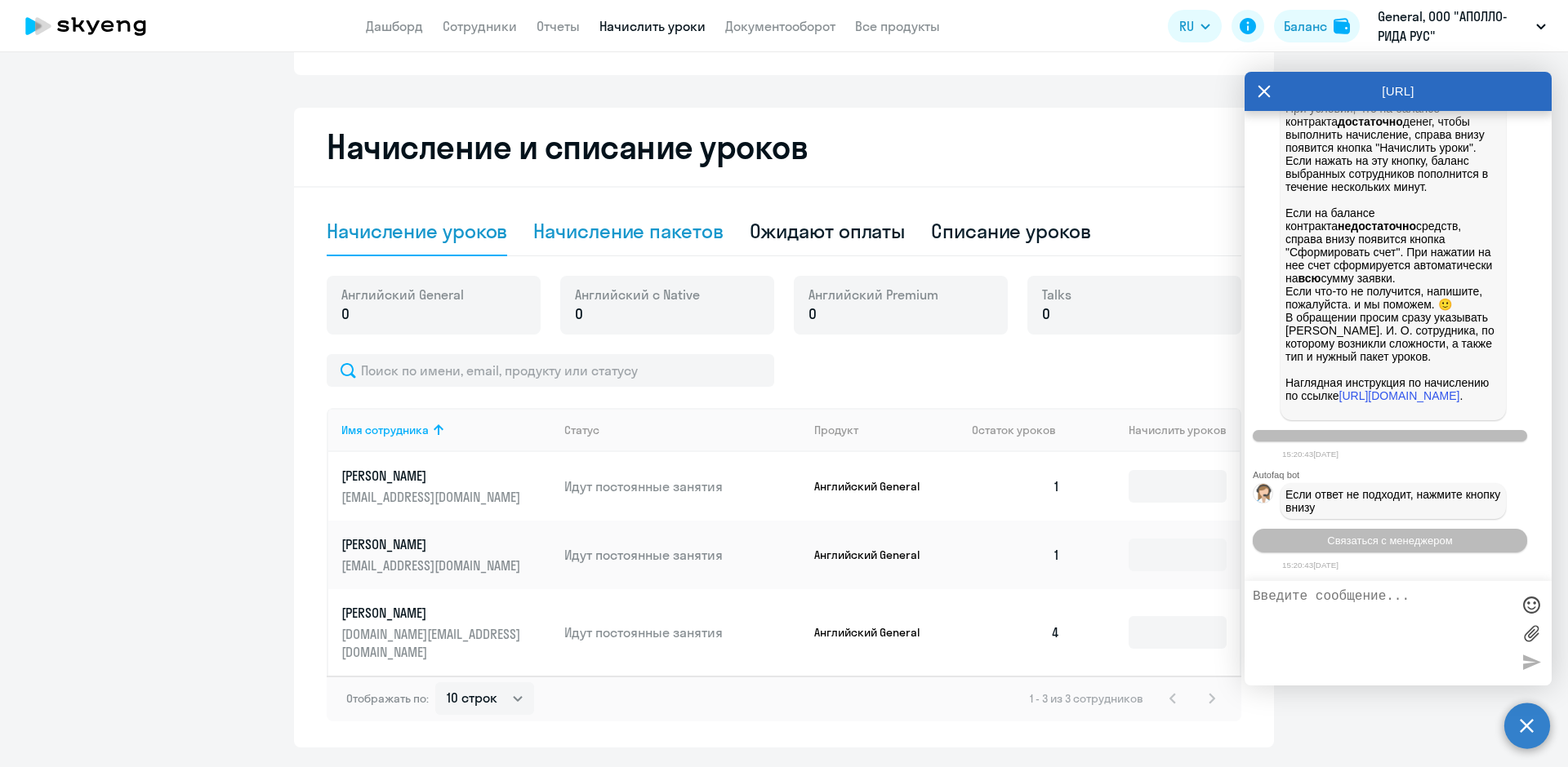
click at [683, 233] on div "Начисление пакетов" at bounding box center [628, 230] width 190 height 26
select select "10"
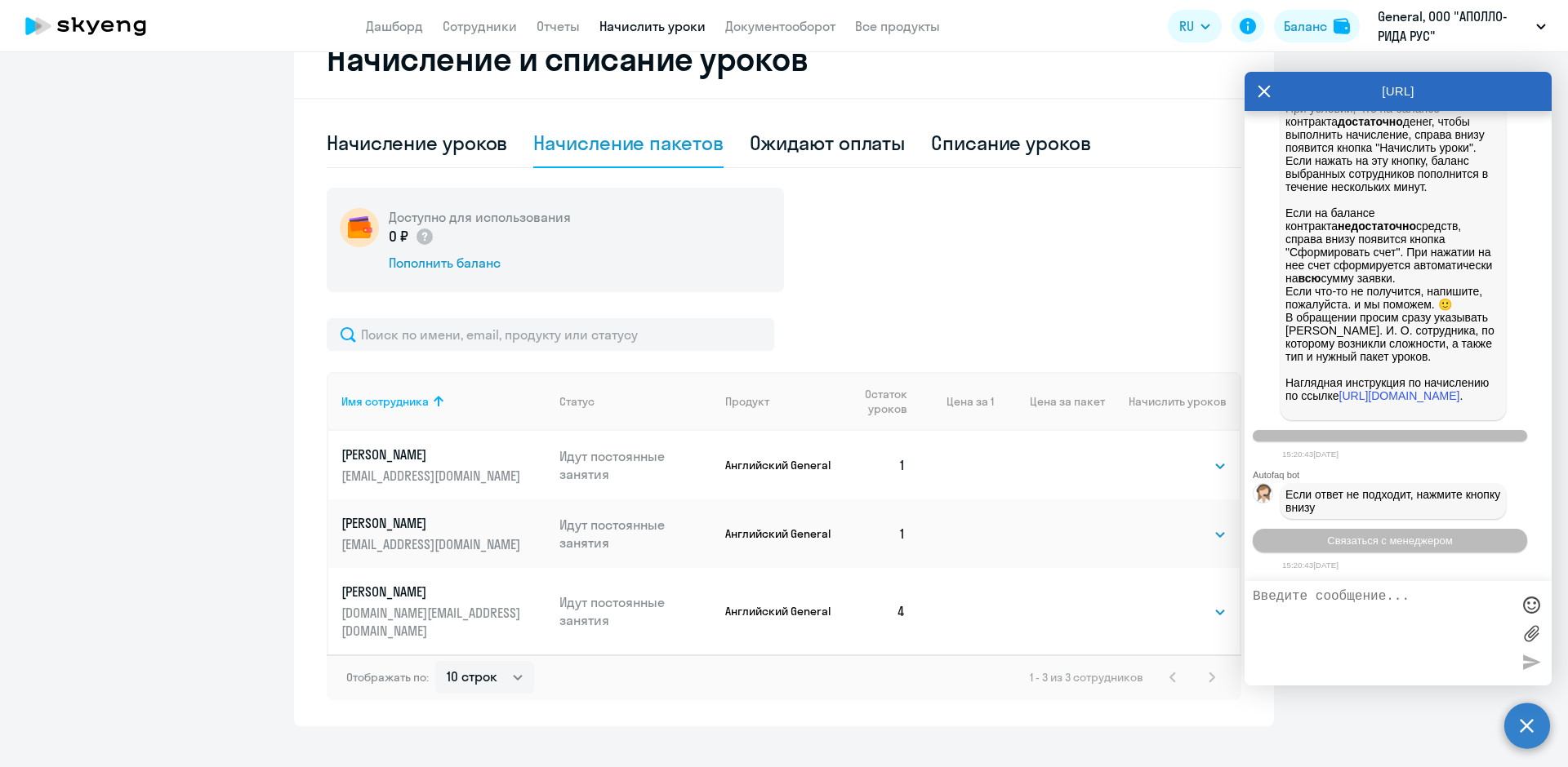
scroll to position [340, 0]
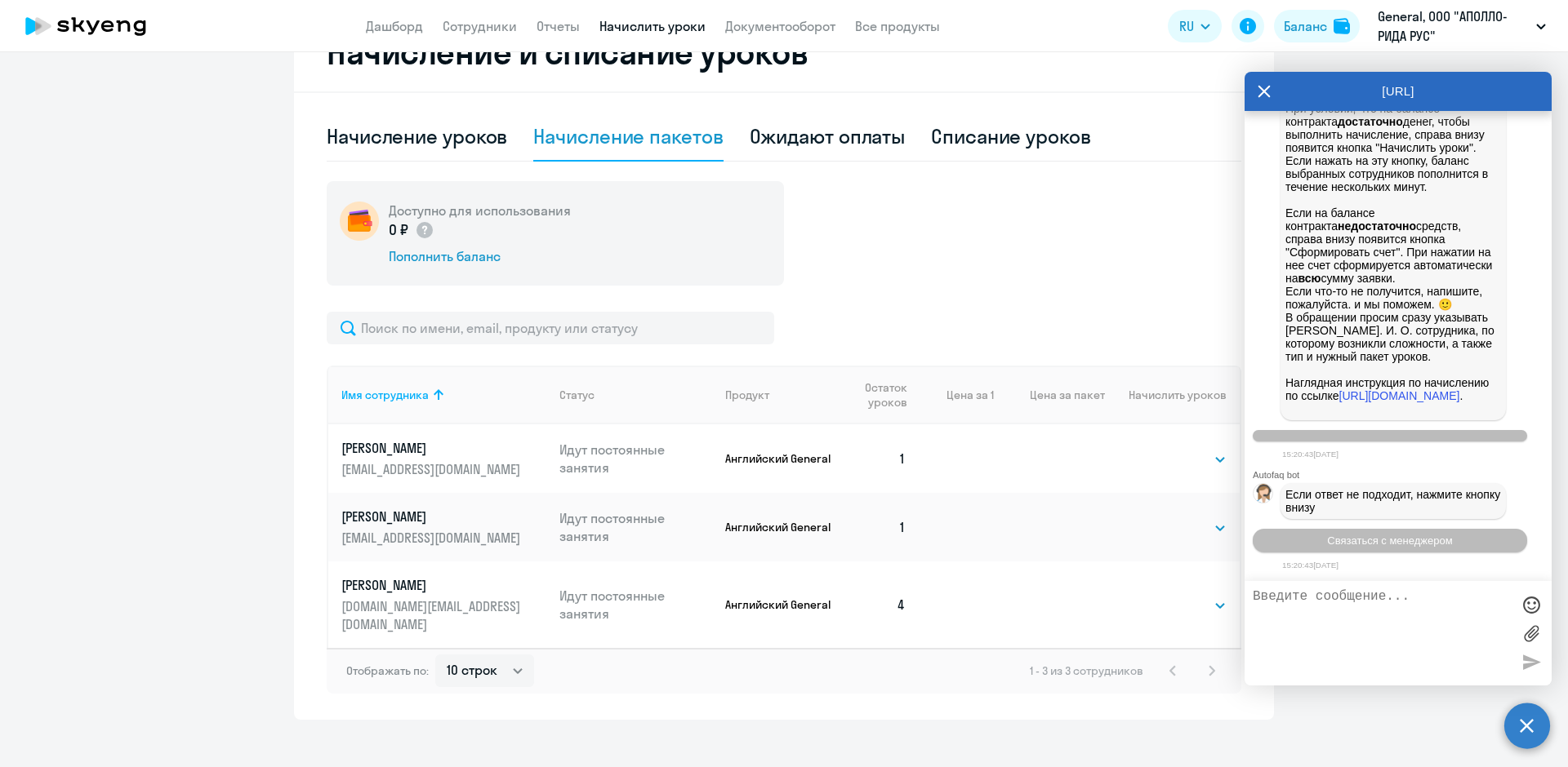
click at [1184, 469] on td "Выбрать 4 8 16 32 64 96 128 Выбрать" at bounding box center [1172, 459] width 135 height 69
click at [1189, 457] on select "Выбрать 4 8 16 32 64 96 128" at bounding box center [1193, 459] width 67 height 20
select select "32"
click at [1160, 449] on select "Выбрать 4 8 16 32 64 96 128" at bounding box center [1193, 459] width 67 height 20
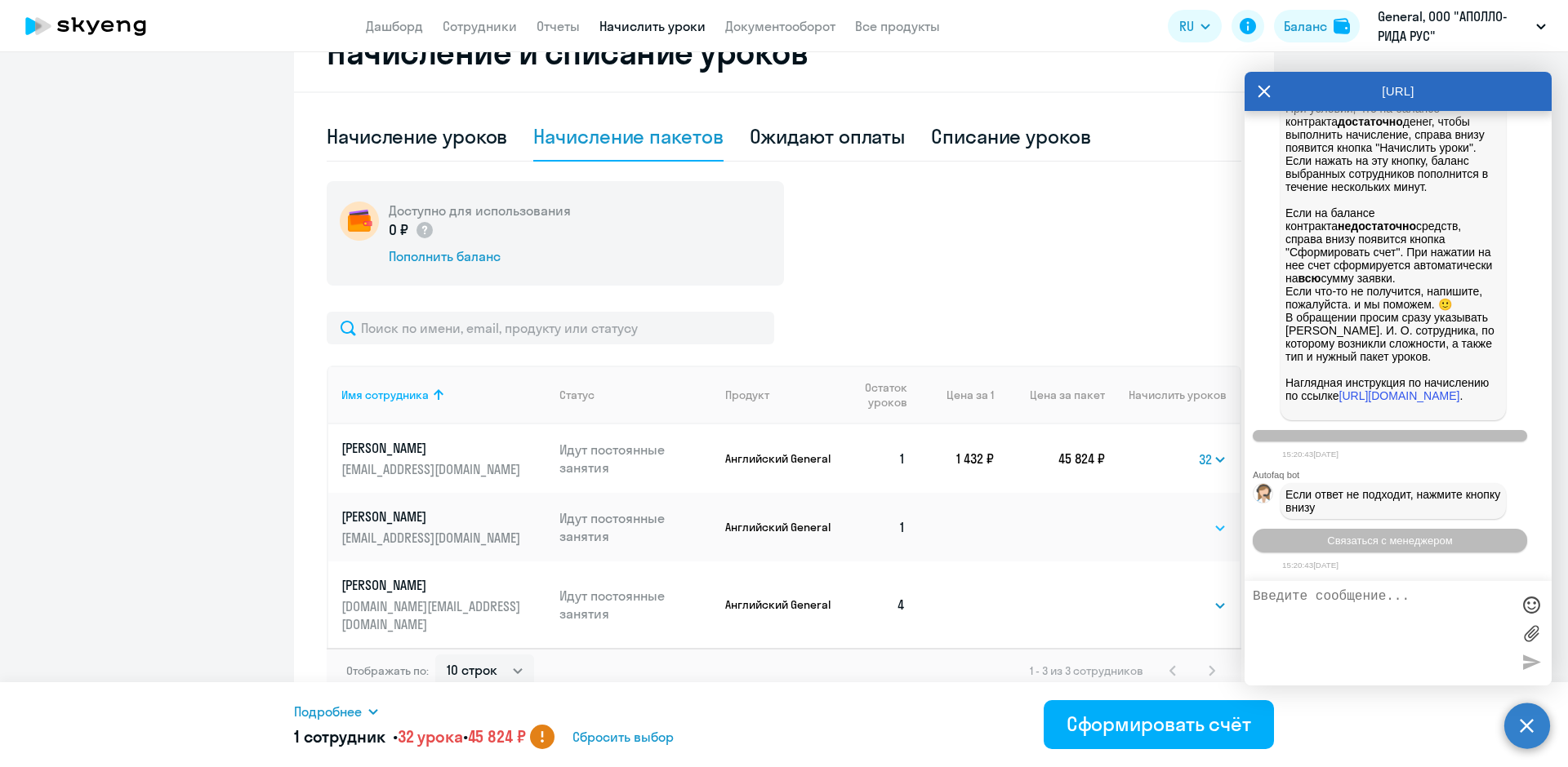
click at [1188, 534] on select "Выбрать 4 8 16 32 64 96 128" at bounding box center [1193, 528] width 67 height 20
select select "32"
click at [1160, 518] on select "Выбрать 4 8 16 32 64 96 128" at bounding box center [1193, 528] width 67 height 20
click at [1197, 734] on div "Сформировать счёт" at bounding box center [1159, 723] width 184 height 26
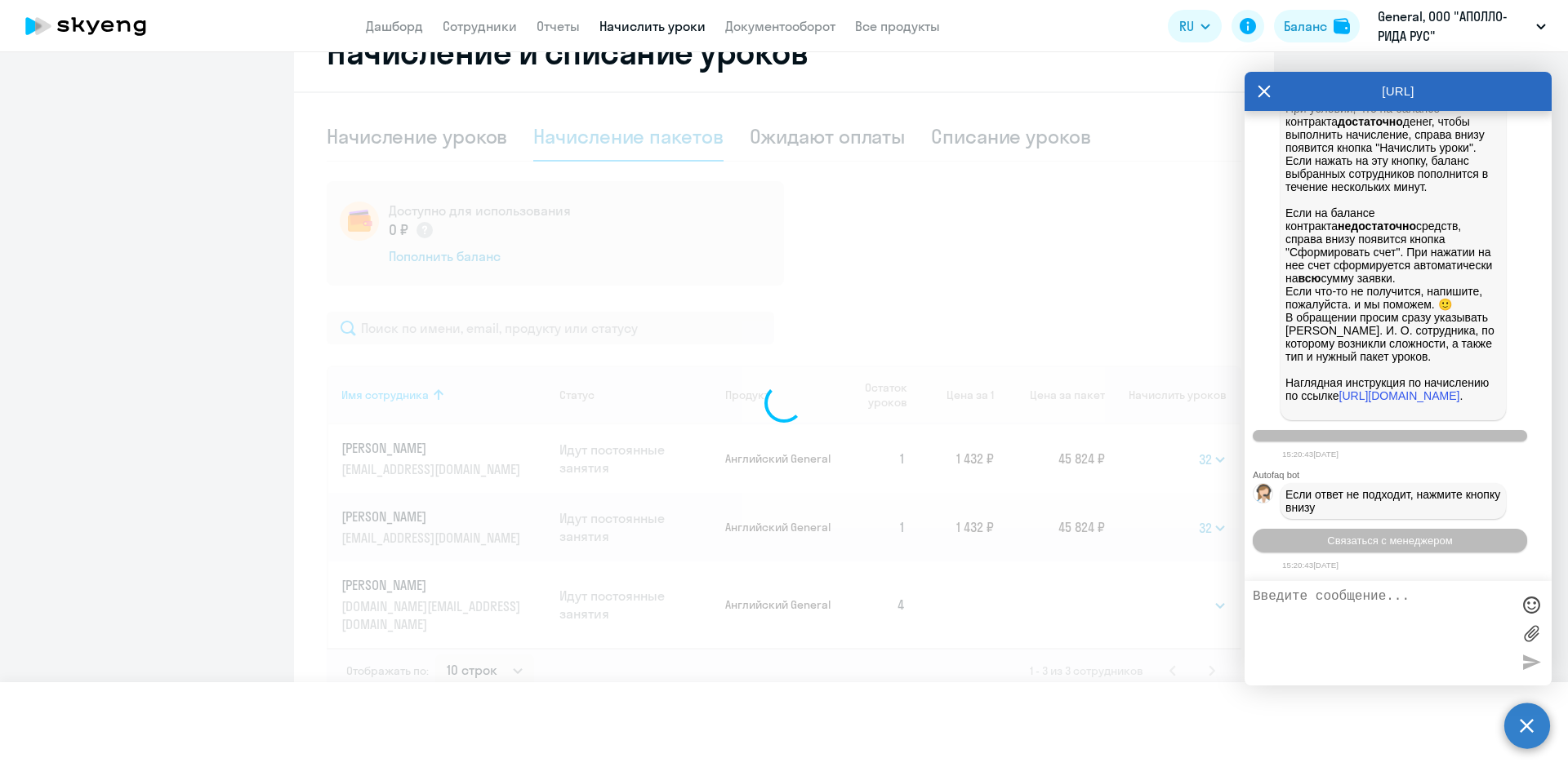
select select
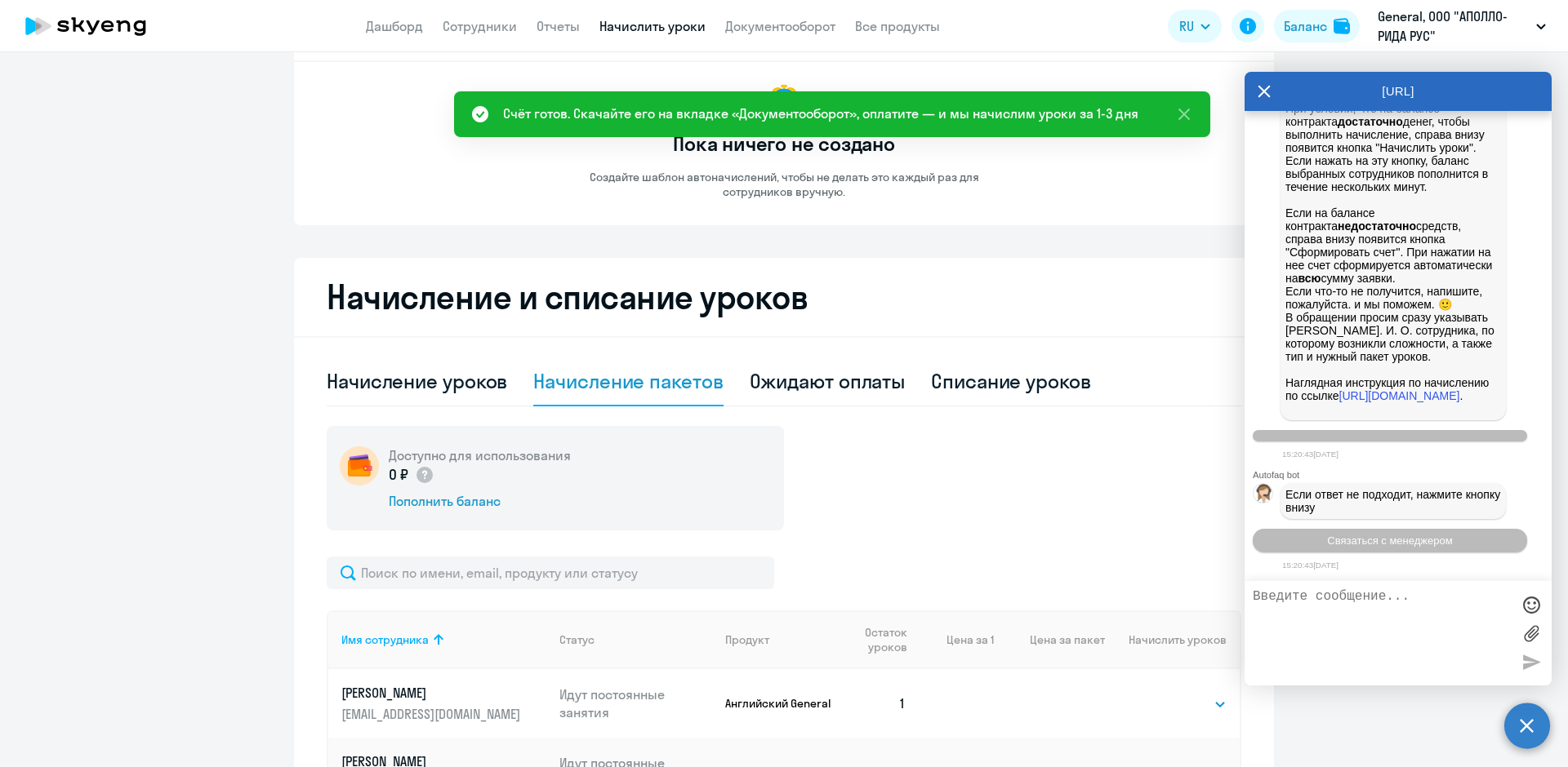
scroll to position [0, 0]
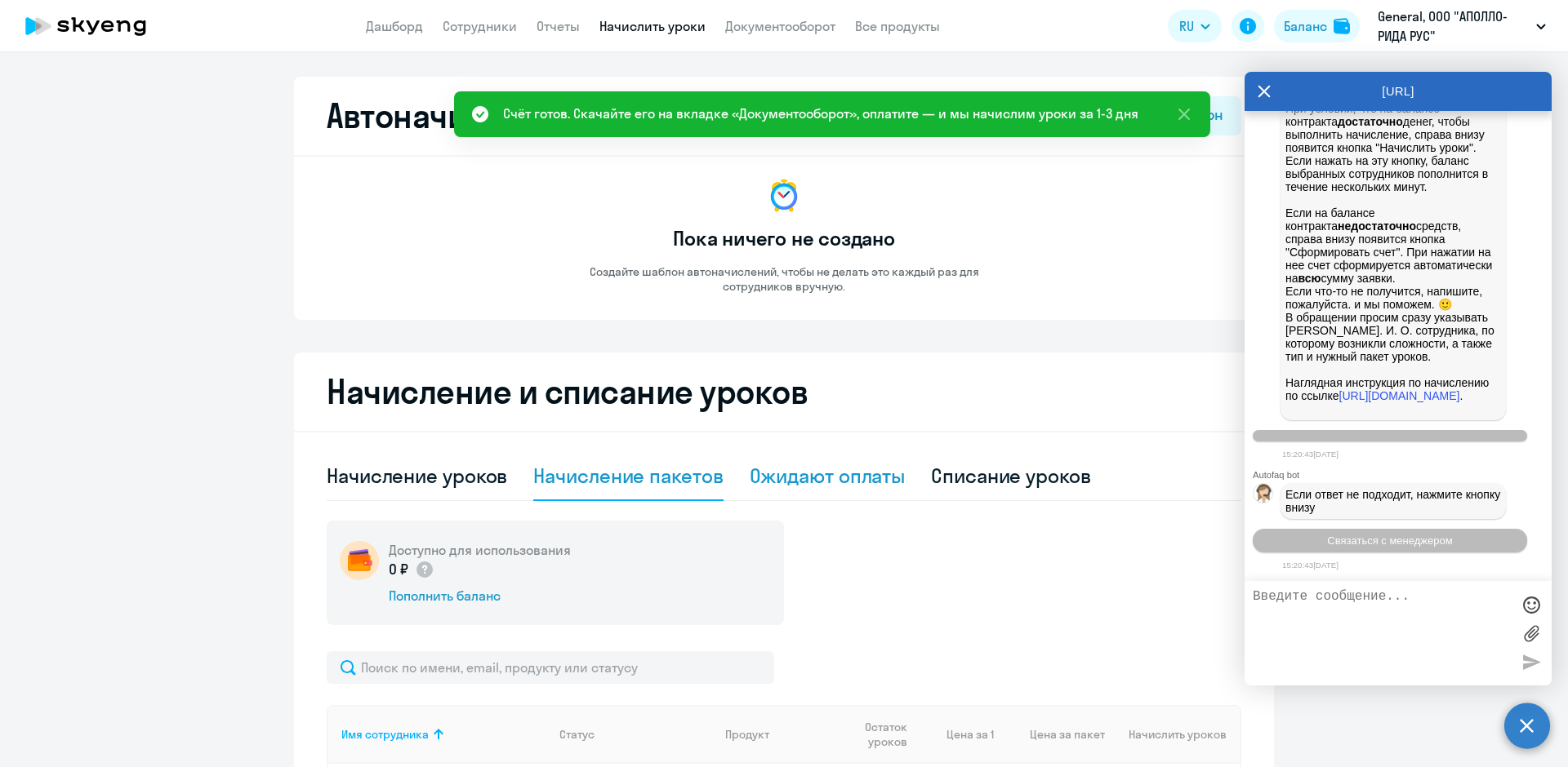
click at [835, 472] on div "Ожидают оплаты" at bounding box center [827, 475] width 156 height 26
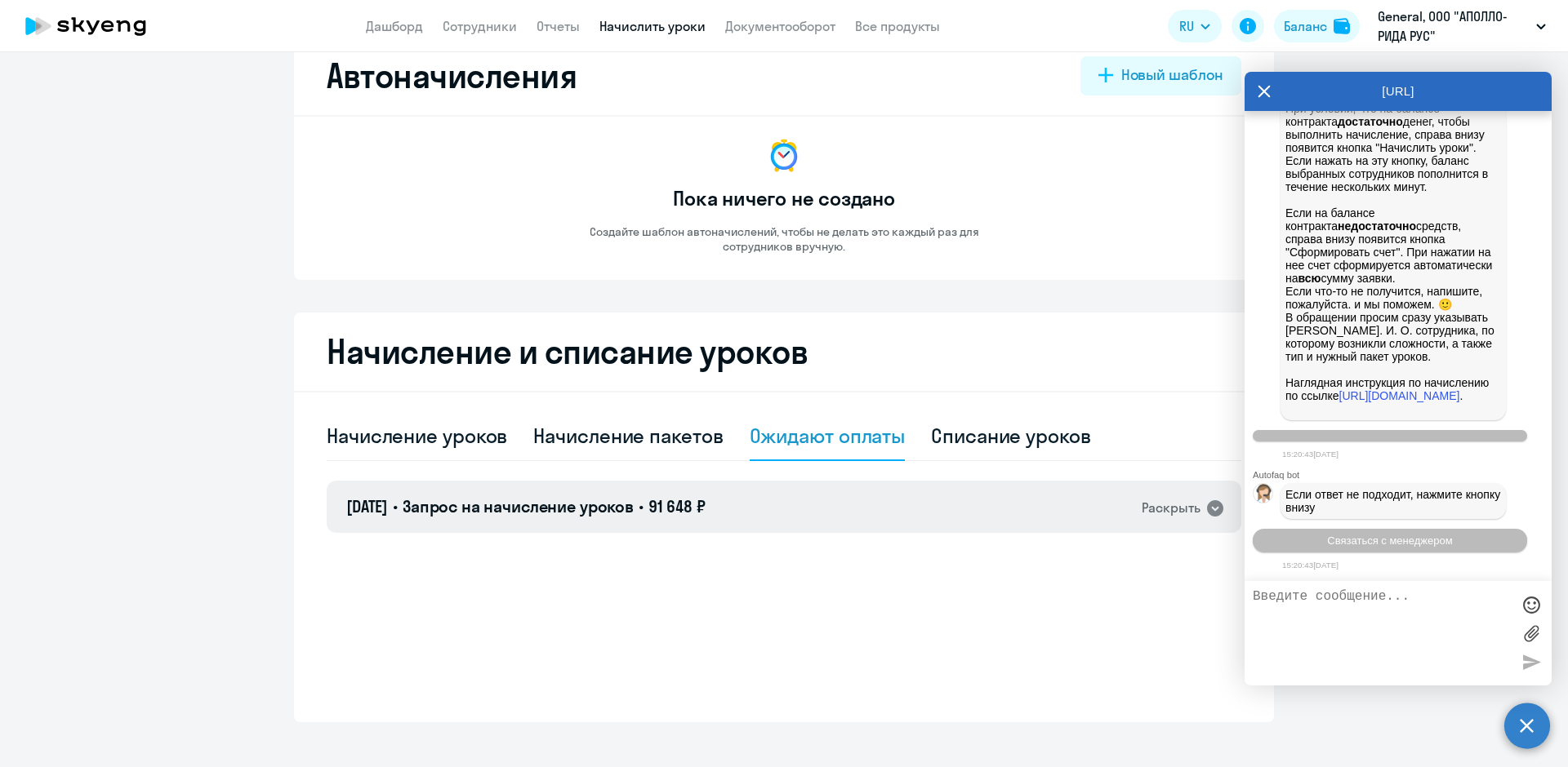
scroll to position [60, 0]
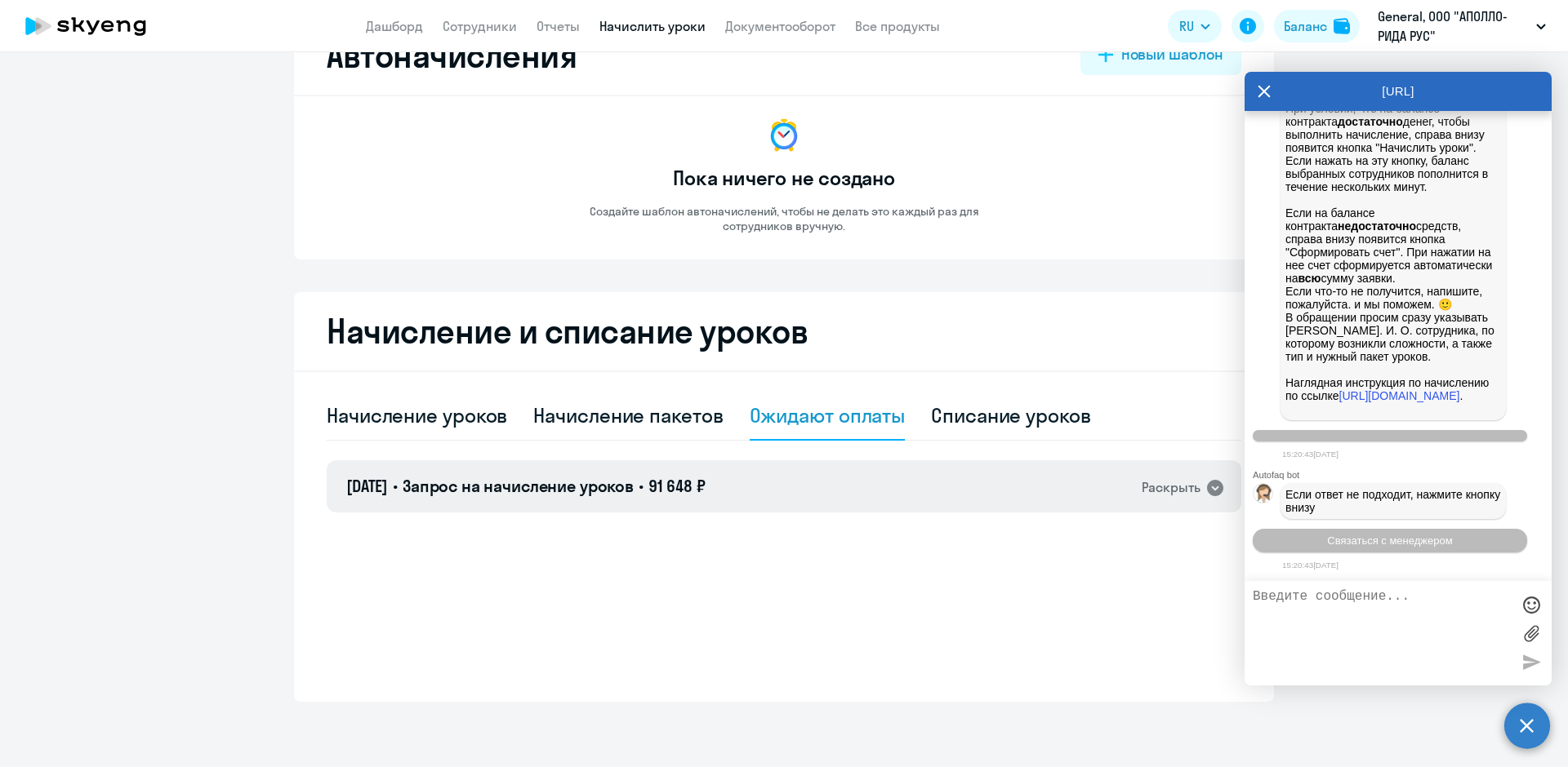
click at [812, 485] on div "[DATE] • Запрос на начисление уроков • 91 648 ₽ Раскрыть" at bounding box center [784, 487] width 914 height 52
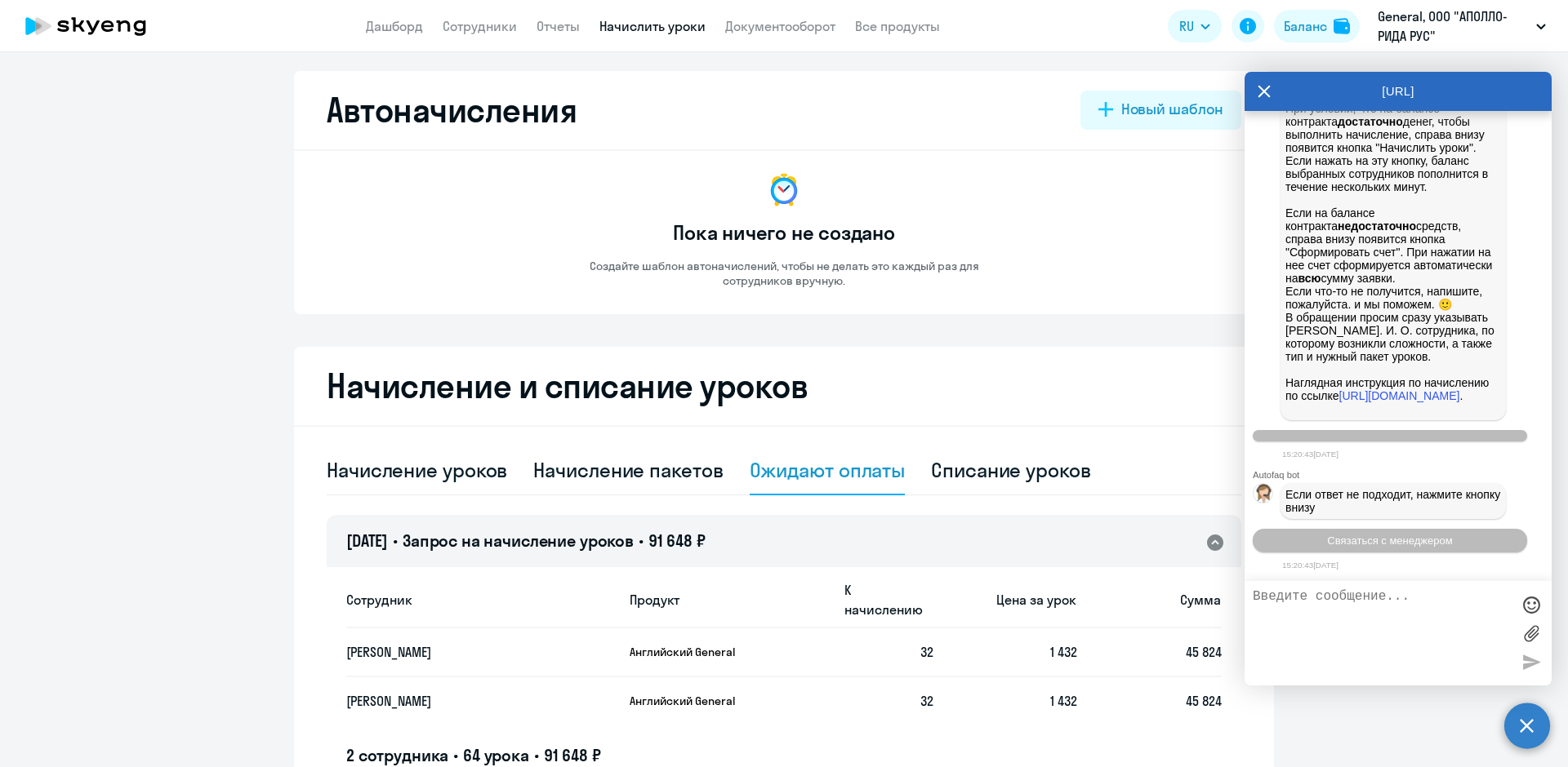
scroll to position [0, 0]
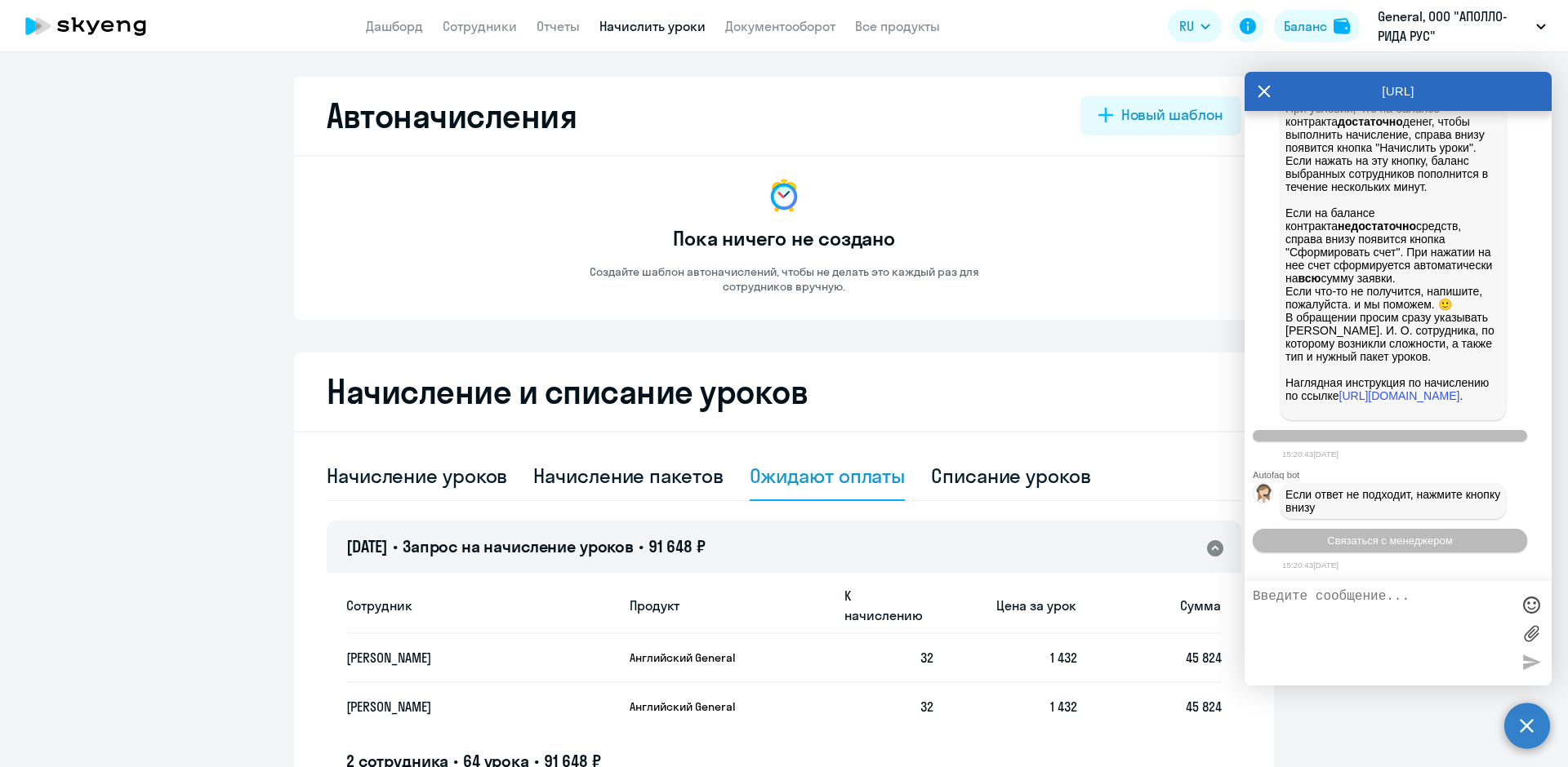
click at [90, 30] on icon at bounding box center [86, 26] width 144 height 41
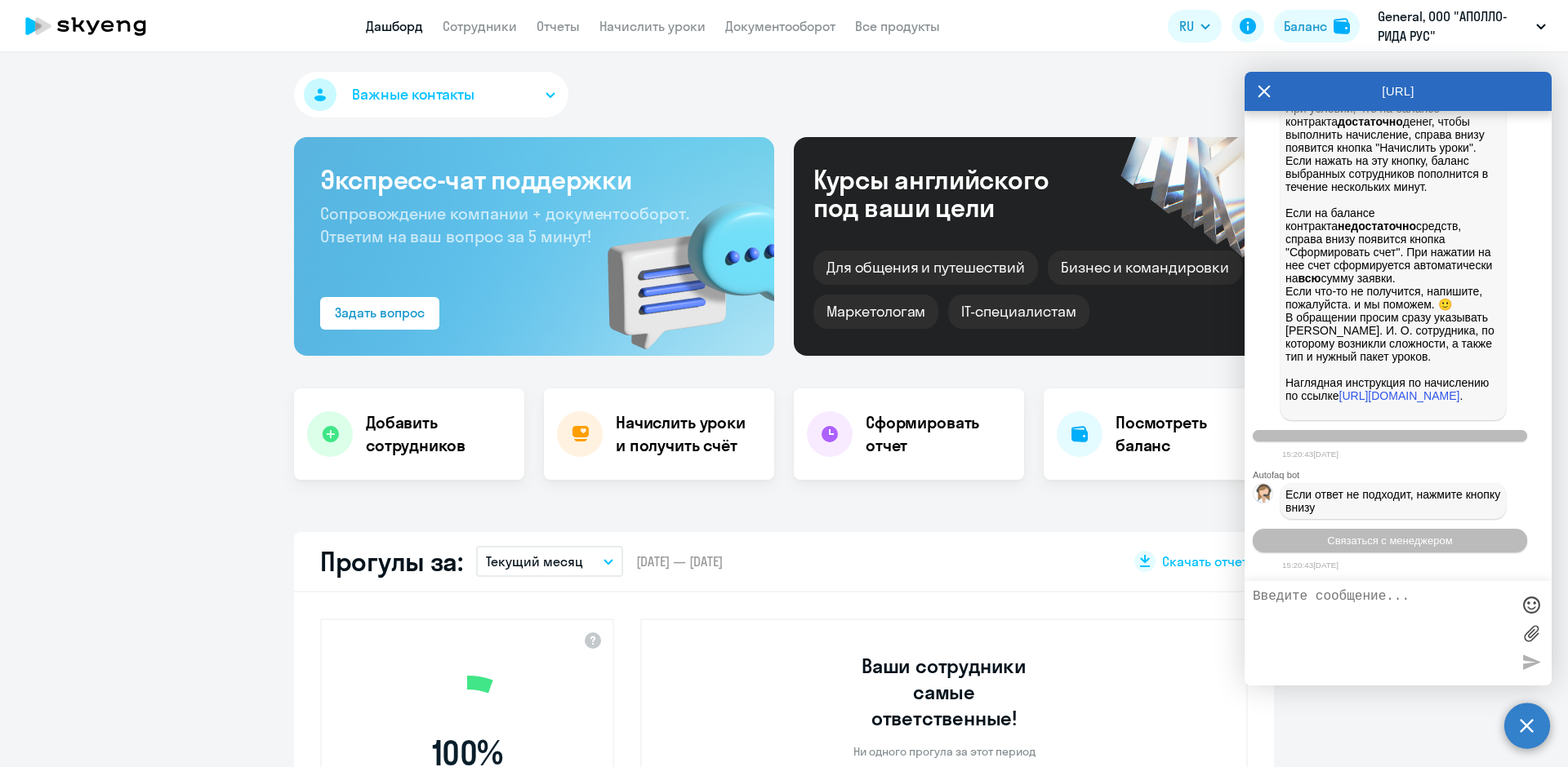
select select "30"
click at [468, 79] on button "Важные контакты" at bounding box center [431, 94] width 275 height 46
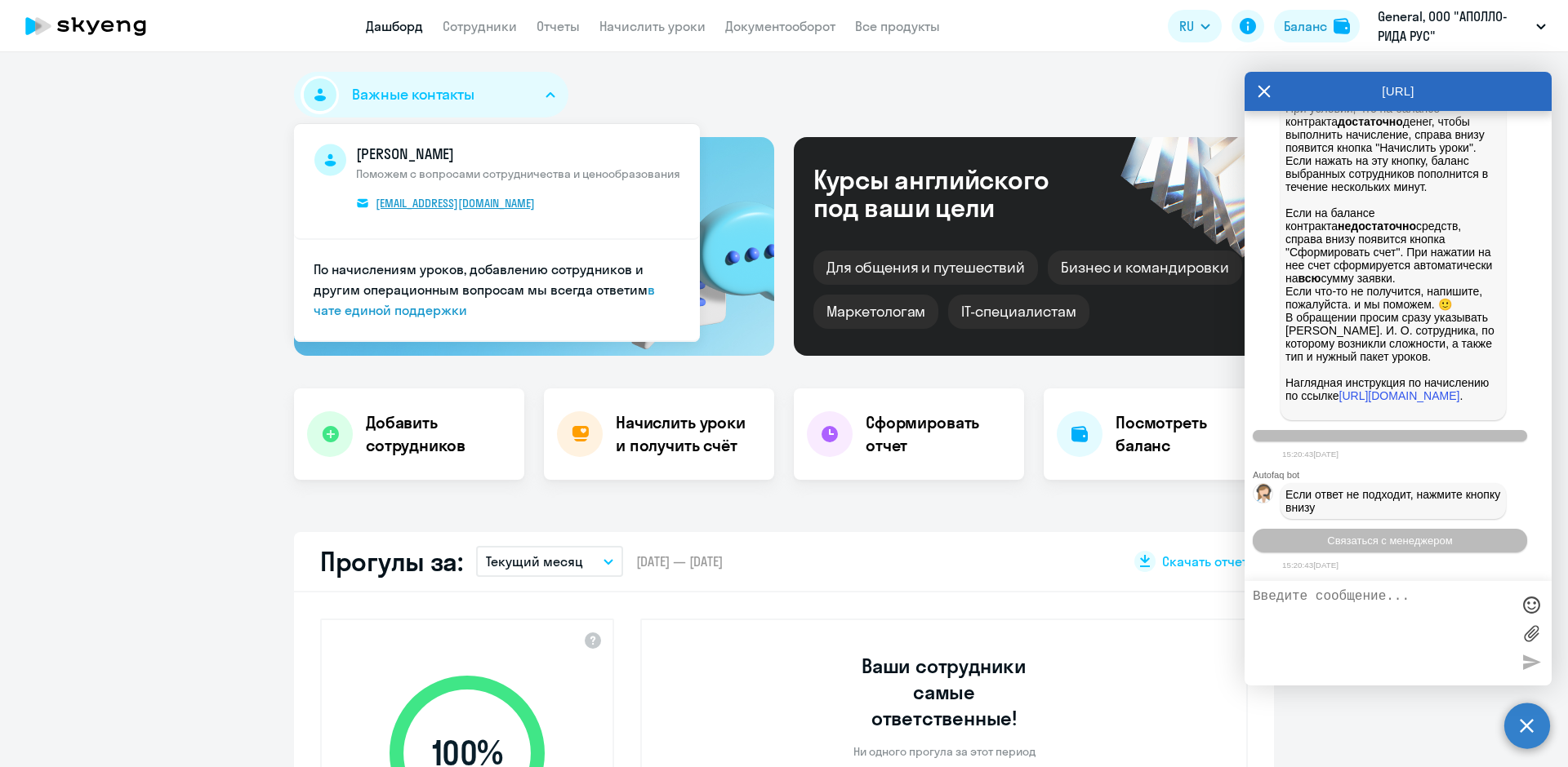
drag, startPoint x: 353, startPoint y: 149, endPoint x: 482, endPoint y: 208, distance: 141.9
click at [482, 208] on span "[PERSON_NAME] Поможем с вопросами сотрудничества и ценообразования [EMAIL_ADDRE…" at bounding box center [518, 181] width 324 height 75
copy span "[PERSON_NAME] Поможем с вопросами сотрудничества и ценообразования [EMAIL_ADDRE…"
